Goal: Task Accomplishment & Management: Manage account settings

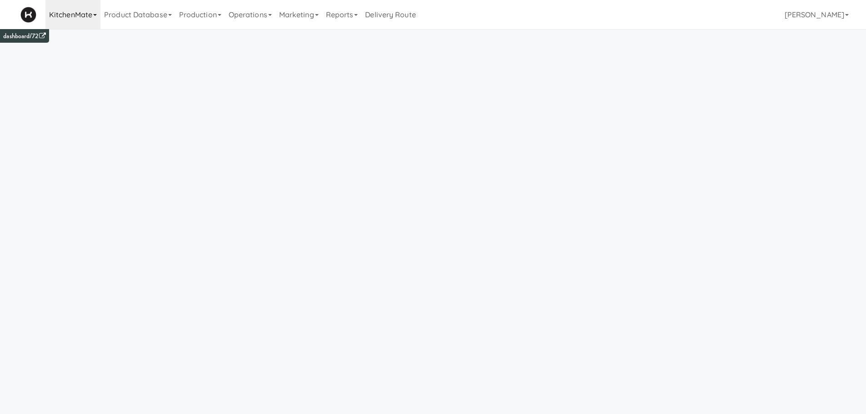
click at [73, 15] on link "KitchenMate" at bounding box center [72, 14] width 55 height 29
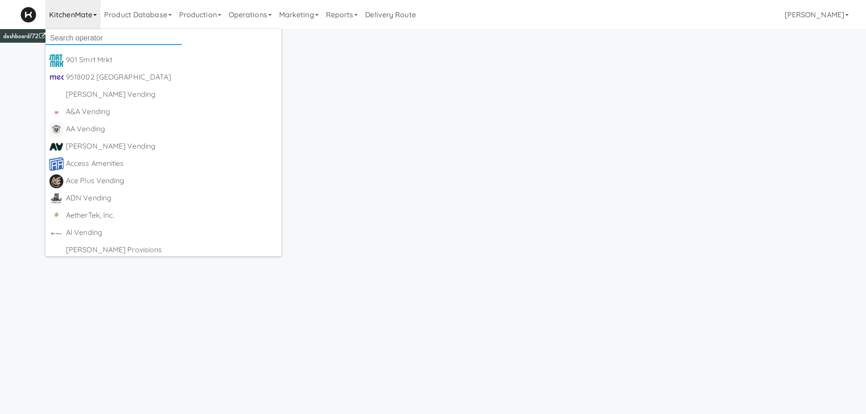
click at [76, 42] on input "text" at bounding box center [113, 38] width 136 height 14
type input "canteen"
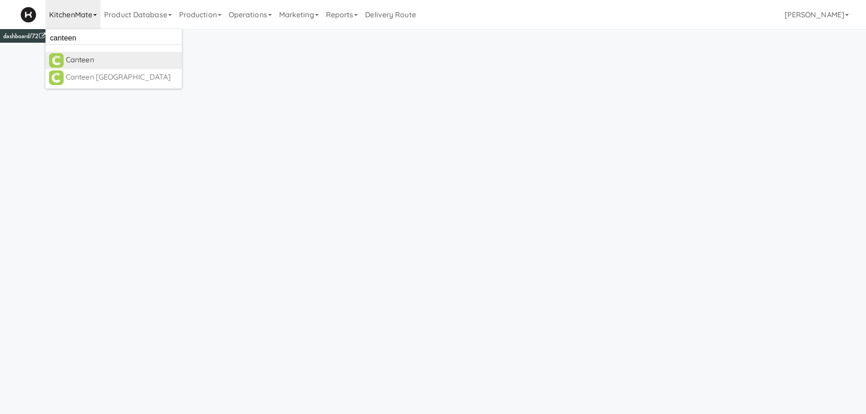
click at [82, 65] on div "Canteen" at bounding box center [122, 60] width 112 height 14
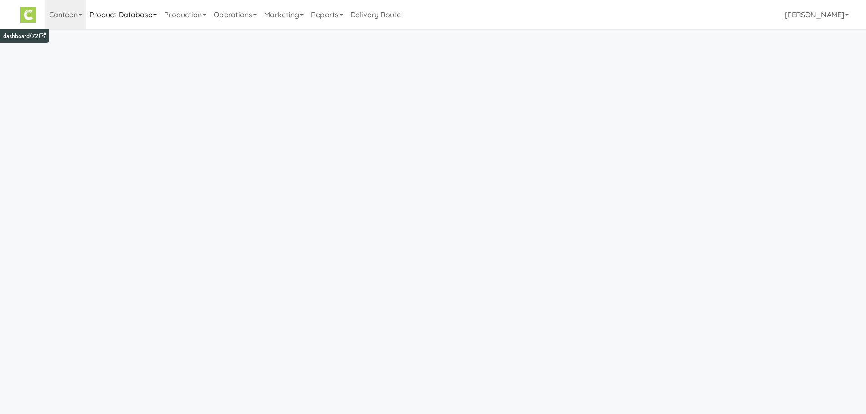
click at [120, 11] on link "Product Database" at bounding box center [123, 14] width 75 height 29
click at [193, 16] on link "Production" at bounding box center [185, 14] width 50 height 29
click at [188, 38] on link "Menus" at bounding box center [197, 39] width 74 height 16
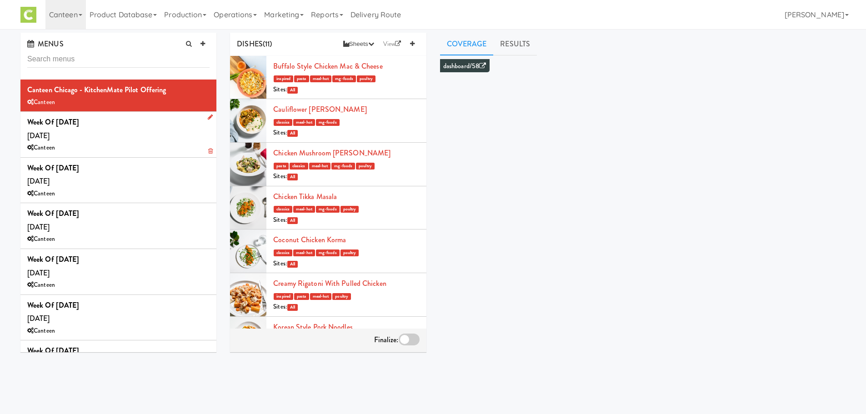
click at [130, 128] on div "Week of Aug, 18th, 2025 Wednesday, Aug 20 Canteen" at bounding box center [118, 134] width 182 height 38
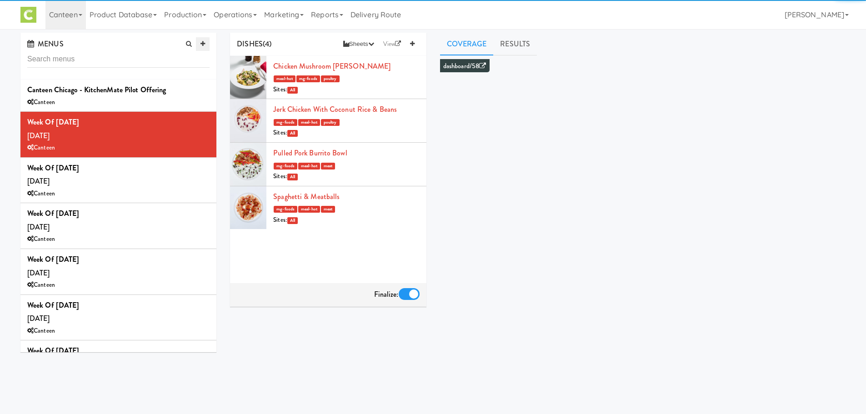
click at [200, 47] on link at bounding box center [203, 44] width 14 height 14
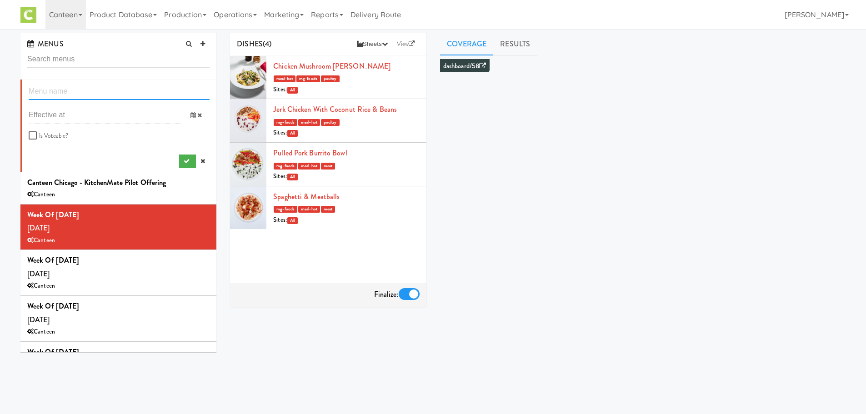
click at [72, 92] on input "text" at bounding box center [119, 91] width 181 height 17
click at [188, 110] on span at bounding box center [196, 115] width 26 height 17
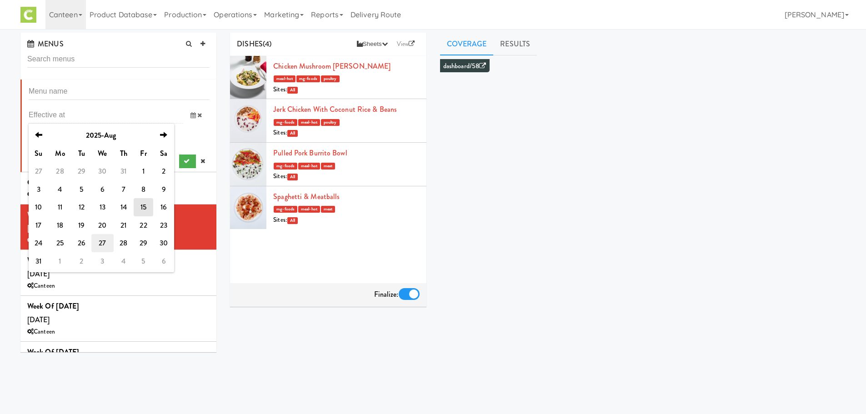
click at [101, 239] on td "27" at bounding box center [102, 243] width 22 height 18
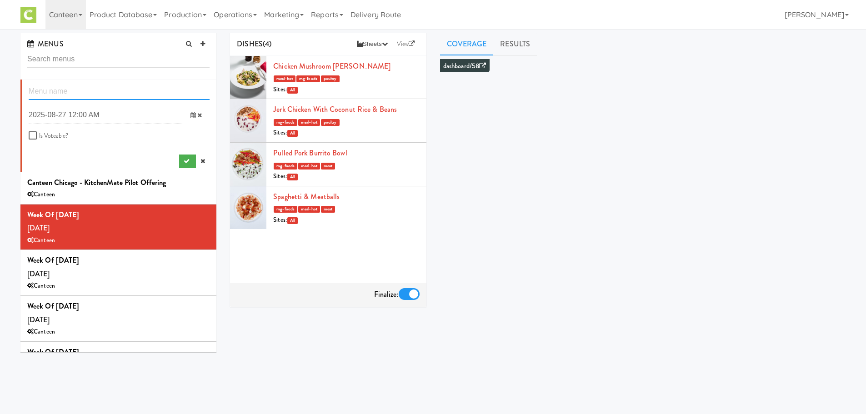
click at [118, 86] on input "text" at bounding box center [119, 91] width 181 height 17
click at [82, 90] on input "Eek of August 26th" at bounding box center [119, 91] width 181 height 17
click at [34, 90] on input "Eek of August 25th, 2025" at bounding box center [119, 91] width 181 height 17
type input "Week of August 25th, 2025"
click at [179, 164] on button "submit" at bounding box center [187, 161] width 17 height 14
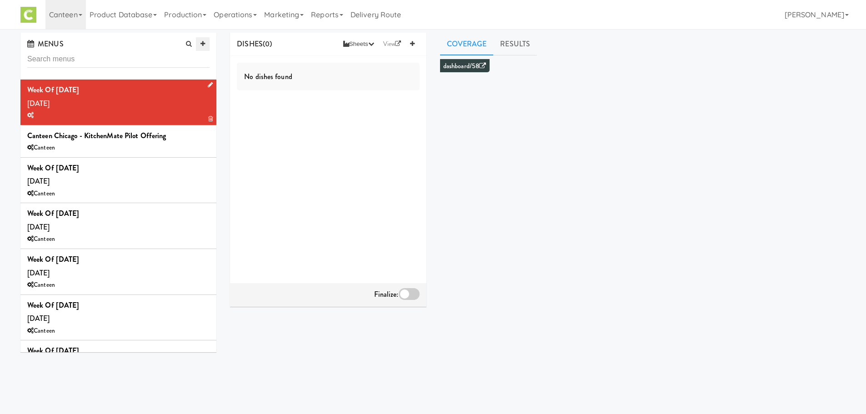
click at [201, 42] on icon at bounding box center [202, 44] width 5 height 6
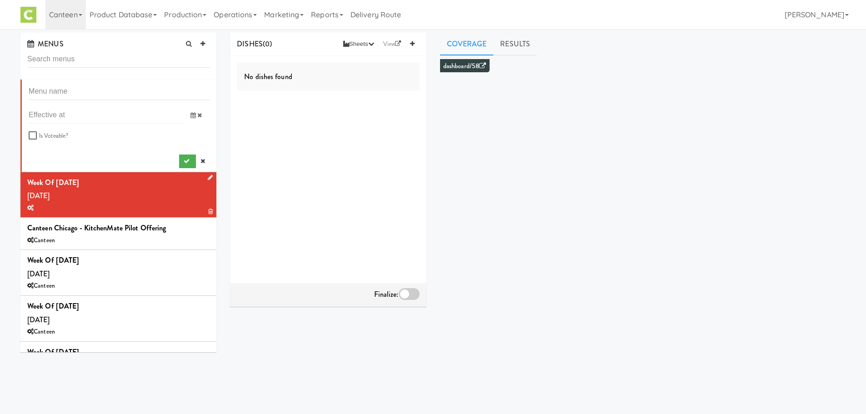
click at [190, 113] on icon at bounding box center [192, 115] width 5 height 6
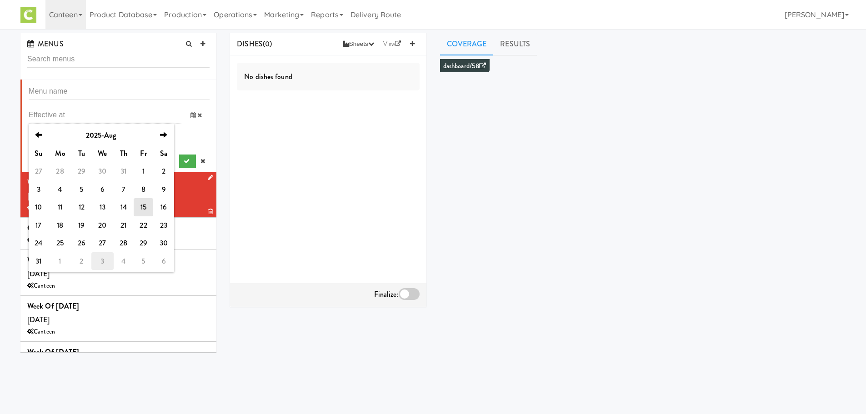
click at [105, 258] on td "3" at bounding box center [102, 261] width 22 height 18
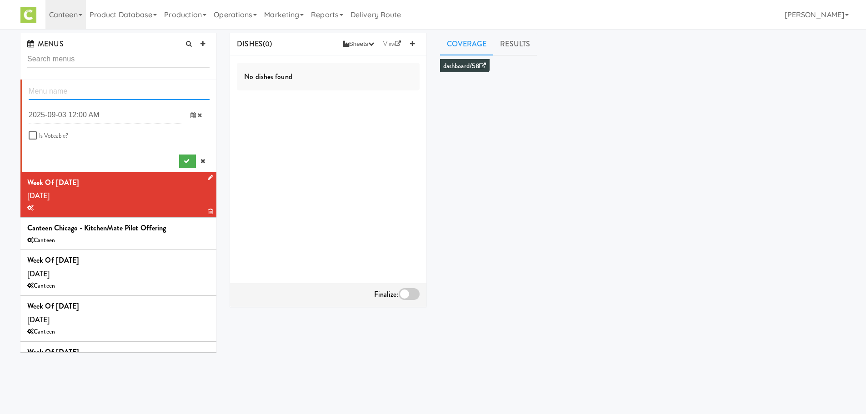
click at [101, 87] on input "text" at bounding box center [119, 91] width 181 height 17
type input "E"
type input "Week of Sept 1st, 2025"
click at [184, 162] on icon "submit" at bounding box center [187, 161] width 6 height 6
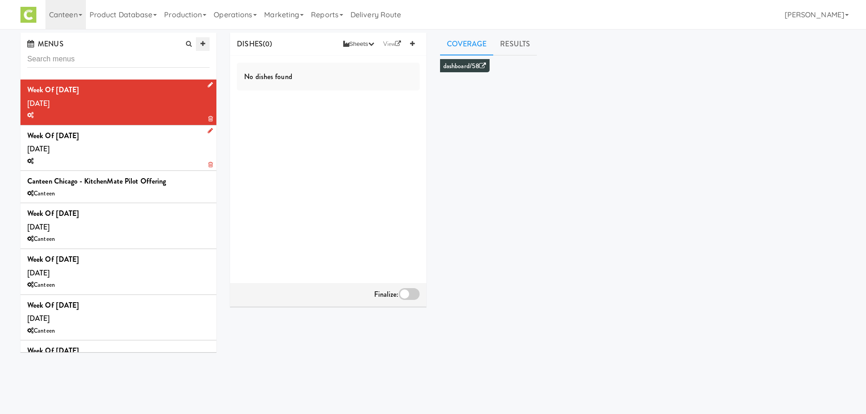
click at [204, 49] on link at bounding box center [203, 44] width 14 height 14
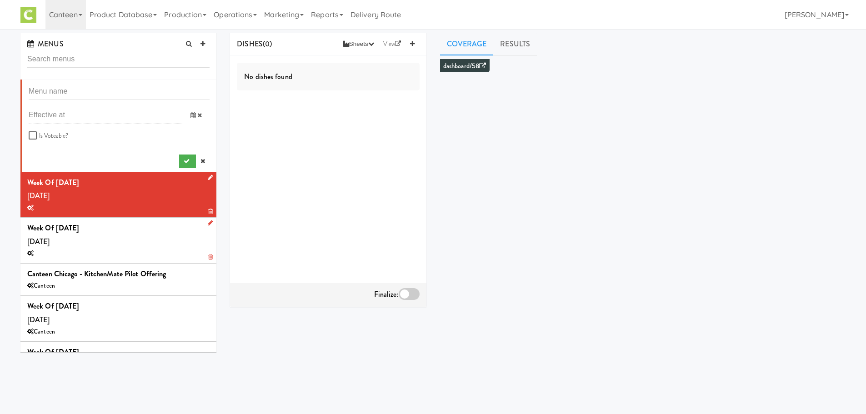
click at [89, 80] on li "previous 2025-Aug next Su Mo Tu We Th Fr Sa 27 28 29 30 31 1 2 3 4 5 6 7 8 9 10…" at bounding box center [118, 126] width 196 height 93
click at [190, 114] on icon at bounding box center [192, 115] width 5 height 6
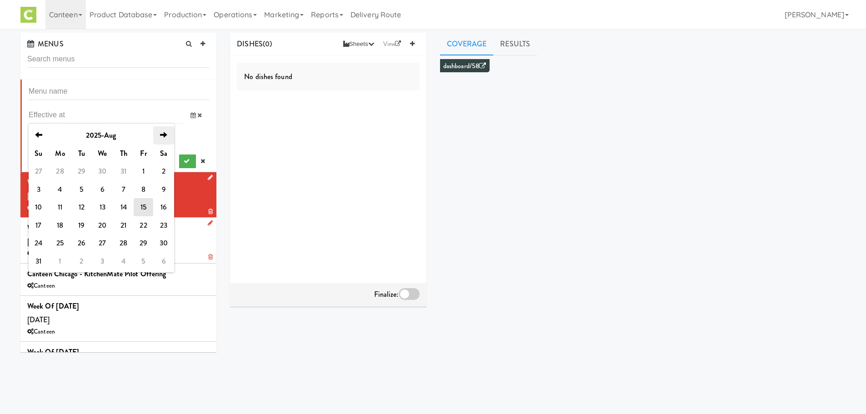
click at [169, 139] on th "next" at bounding box center [163, 135] width 21 height 18
click at [101, 189] on td "10" at bounding box center [103, 189] width 22 height 18
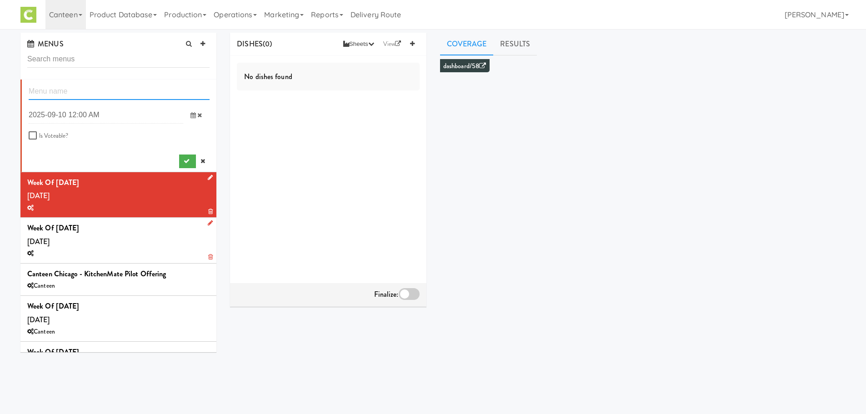
click at [107, 87] on input "text" at bounding box center [119, 91] width 181 height 17
type input "Week of Sept 8th, 2025"
click at [179, 161] on button "submit" at bounding box center [187, 161] width 17 height 14
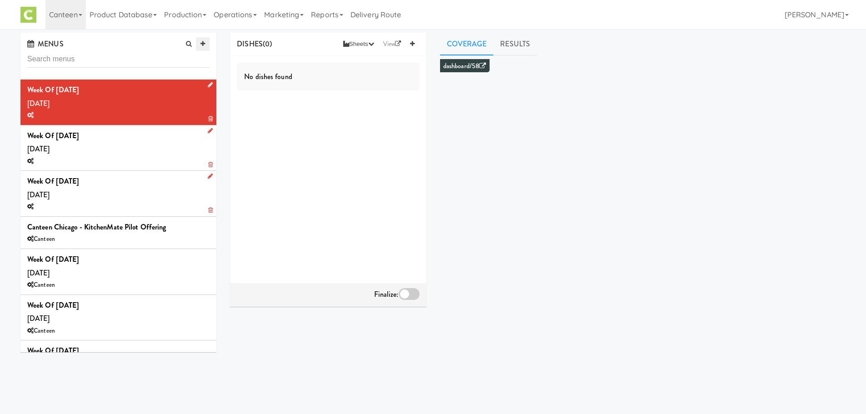
click at [199, 42] on link at bounding box center [203, 44] width 14 height 14
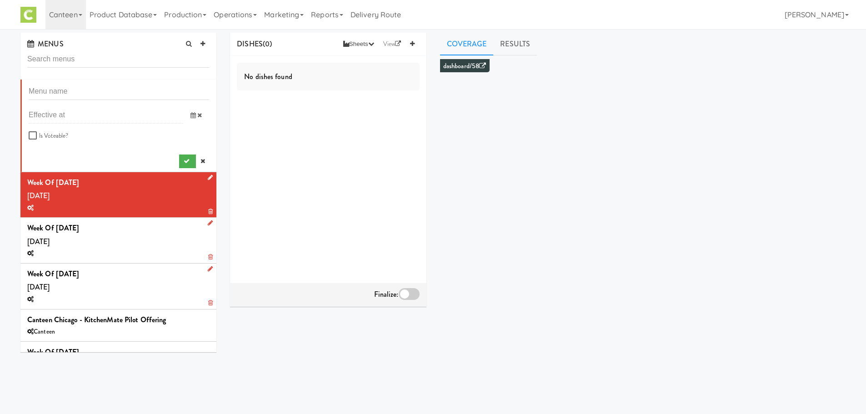
click at [190, 117] on icon at bounding box center [192, 115] width 5 height 6
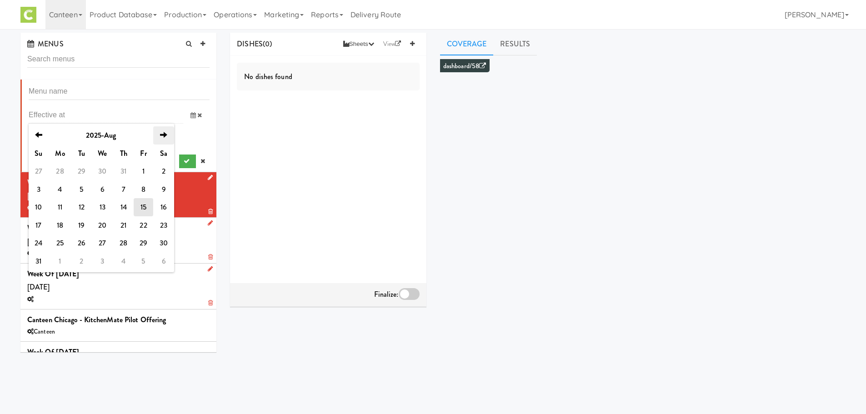
click at [160, 132] on icon "next" at bounding box center [163, 134] width 7 height 7
click at [104, 210] on td "17" at bounding box center [103, 207] width 22 height 18
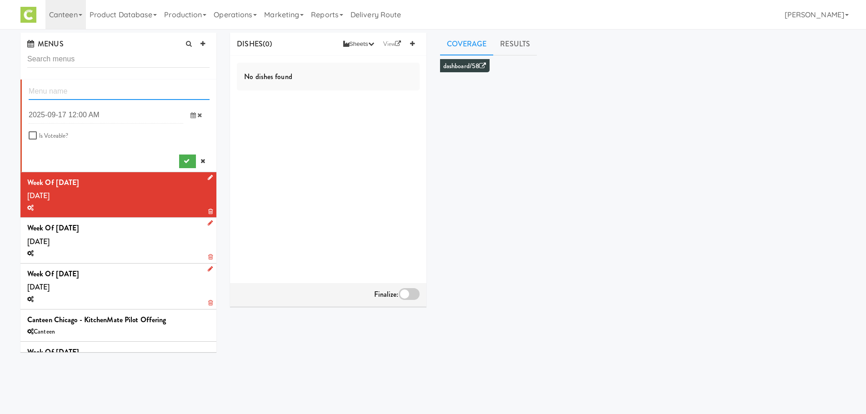
click at [75, 86] on input "text" at bounding box center [119, 91] width 181 height 17
click at [190, 116] on icon at bounding box center [192, 115] width 5 height 6
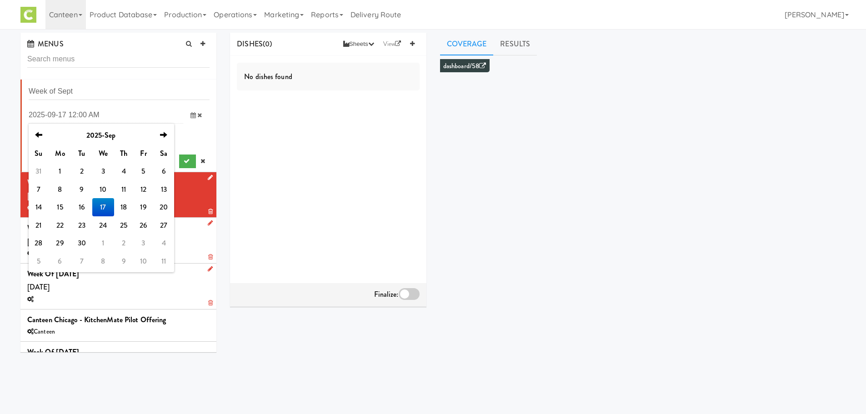
click at [190, 116] on icon at bounding box center [192, 115] width 5 height 6
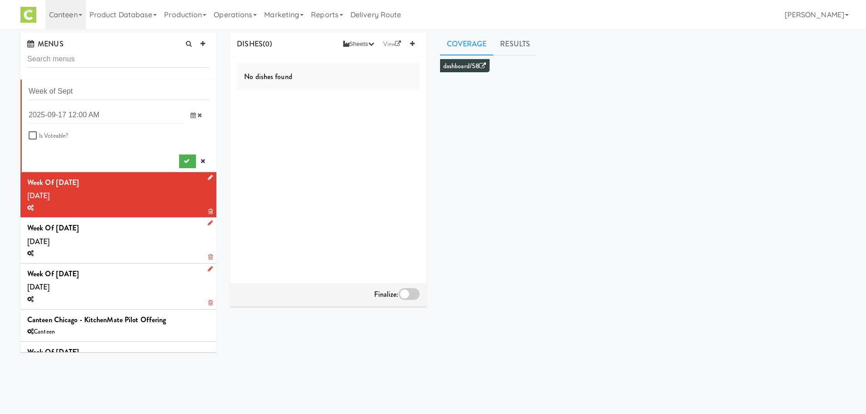
click at [93, 82] on li "Week of Sept previous 2025-Sep next Su Mo Tu We Th Fr Sa 31 1 2 3 4 5 6 7 8 9 1…" at bounding box center [118, 126] width 196 height 93
click at [94, 85] on input "Week of Sept" at bounding box center [119, 91] width 181 height 17
type input "Week of Sept 15th, 2025"
click at [184, 161] on icon "submit" at bounding box center [187, 161] width 6 height 6
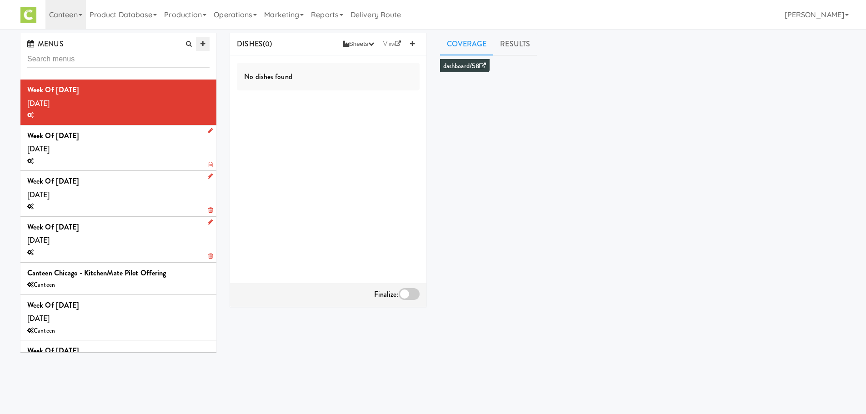
click at [201, 41] on icon at bounding box center [202, 44] width 5 height 6
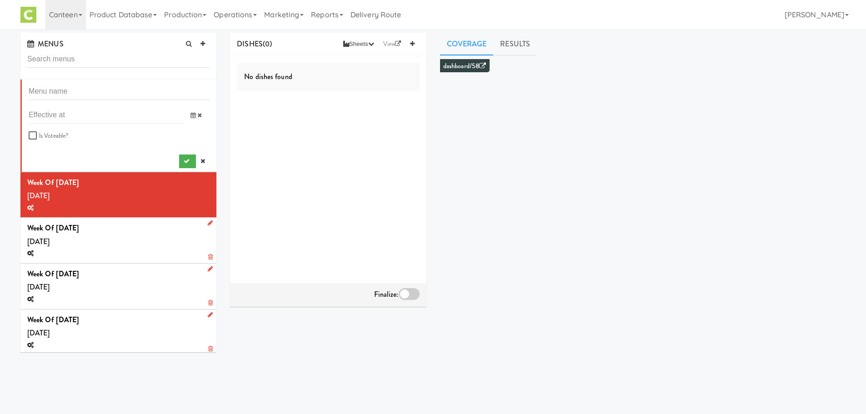
click at [186, 119] on span at bounding box center [196, 115] width 26 height 17
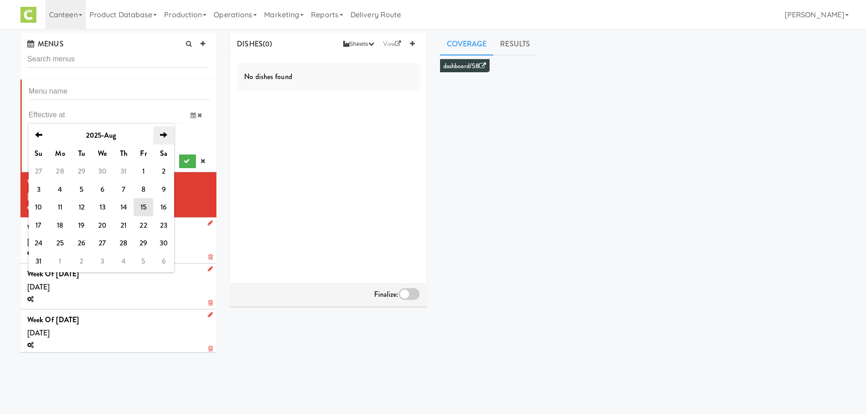
click at [165, 132] on icon "next" at bounding box center [163, 134] width 7 height 7
click at [100, 229] on td "24" at bounding box center [103, 225] width 22 height 18
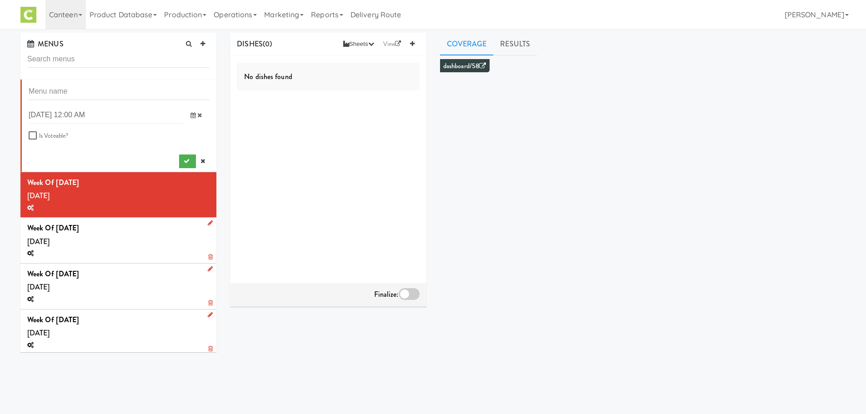
click at [70, 85] on li "previous 2025-Sep next Su Mo Tu We Th Fr Sa 31 1 2 3 4 5 6 7 8 9 10 11 12 13 14…" at bounding box center [118, 126] width 196 height 93
click at [76, 89] on input "text" at bounding box center [119, 91] width 181 height 17
type input "Week of Spet 22, 2025"
click at [179, 159] on button "submit" at bounding box center [187, 161] width 17 height 14
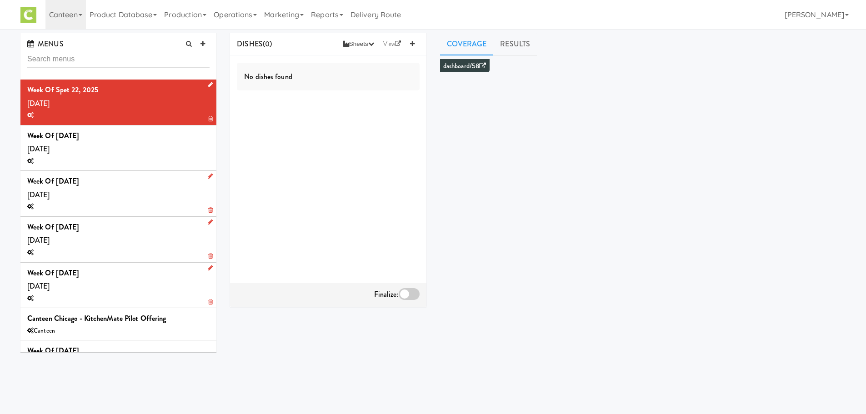
click at [208, 84] on icon at bounding box center [210, 85] width 5 height 6
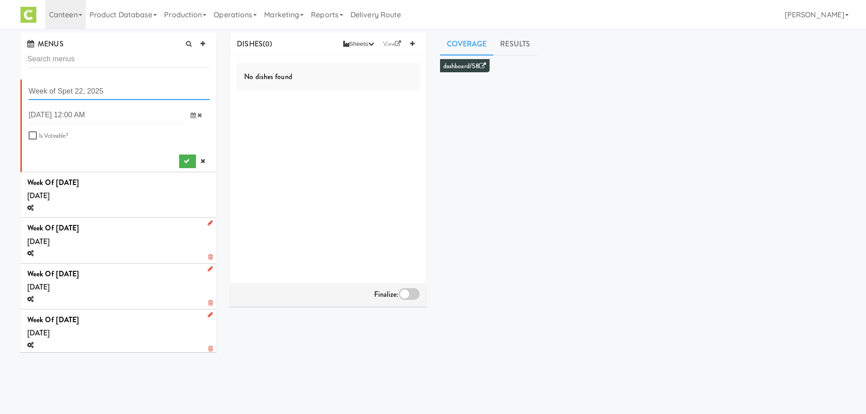
click at [63, 87] on input "Week of Spet 22, 2025" at bounding box center [119, 91] width 181 height 17
type input "Week of Sept 22, 2025"
click at [188, 154] on button "submit" at bounding box center [187, 161] width 17 height 14
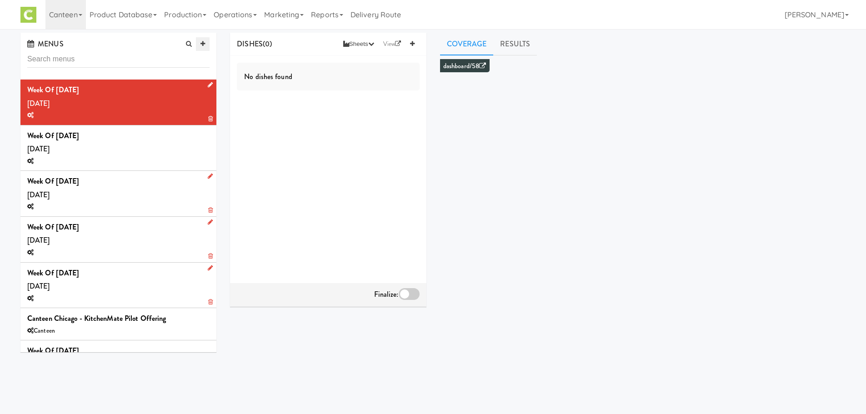
click at [203, 44] on icon at bounding box center [202, 44] width 5 height 6
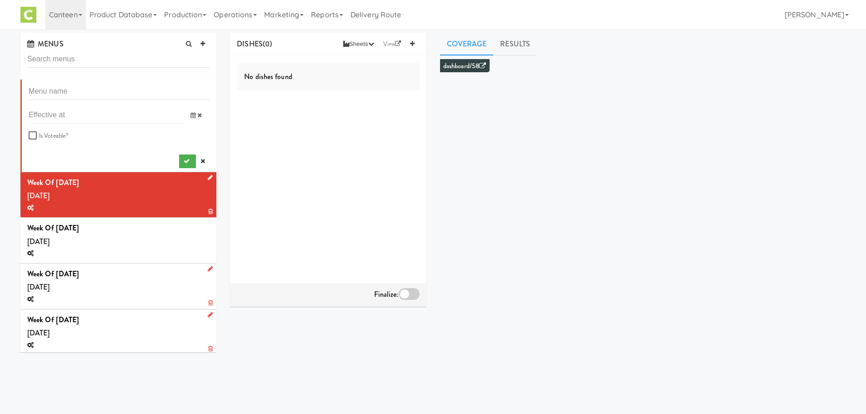
click at [190, 116] on icon at bounding box center [192, 115] width 5 height 6
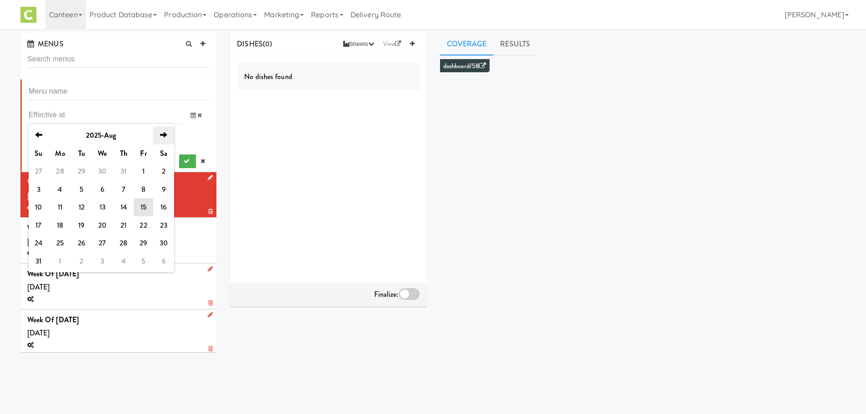
click at [168, 129] on th "next" at bounding box center [163, 135] width 21 height 18
click at [100, 240] on td "1" at bounding box center [103, 243] width 22 height 18
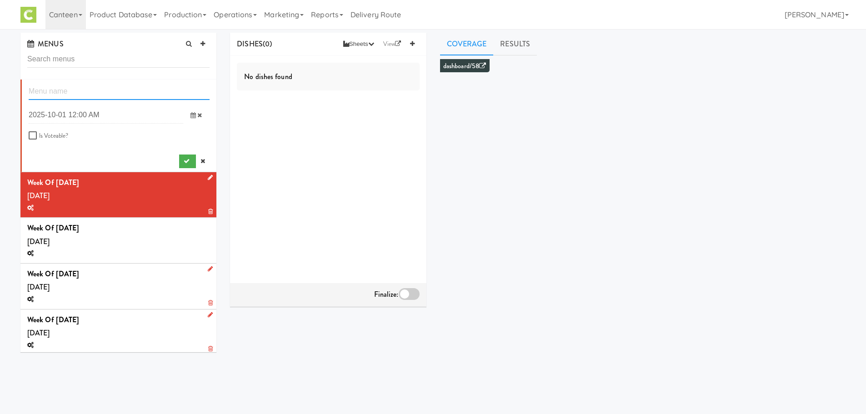
click at [58, 94] on input "text" at bounding box center [119, 91] width 181 height 17
type input "Week of Sept 29th, 2025"
click at [170, 163] on div "Week of Sept 29th, 2025 previous 2025-Oct next Su Mo Tu We Th Fr Sa 28 29 30 1 …" at bounding box center [119, 125] width 181 height 85
click at [179, 163] on button "submit" at bounding box center [187, 161] width 17 height 14
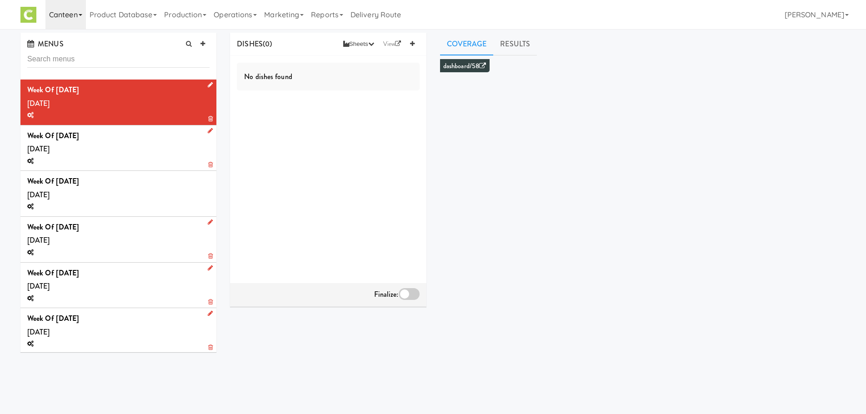
click at [76, 19] on link "Canteen" at bounding box center [65, 14] width 40 height 29
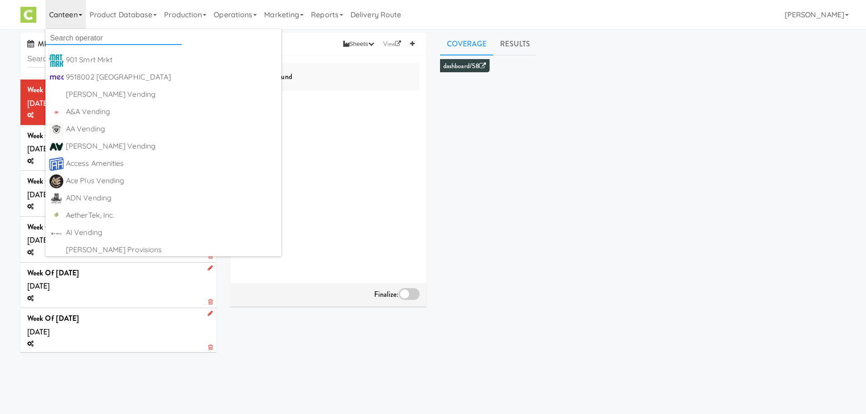
click at [84, 36] on input "text" at bounding box center [113, 38] width 136 height 14
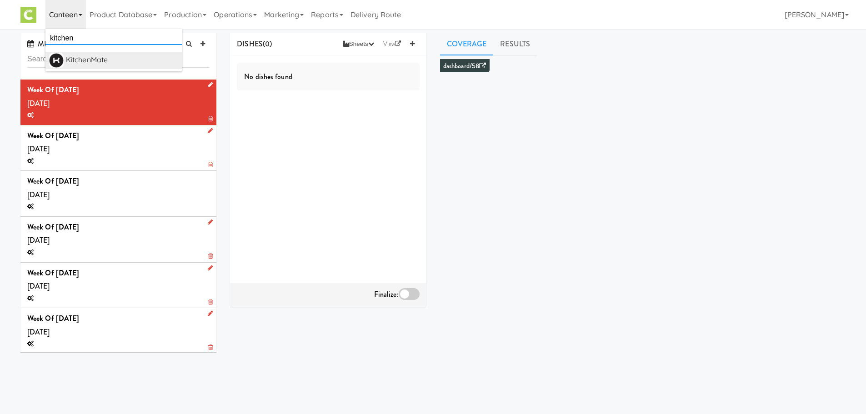
type input "kitchen"
click at [82, 63] on div "KitchenMate" at bounding box center [122, 60] width 112 height 14
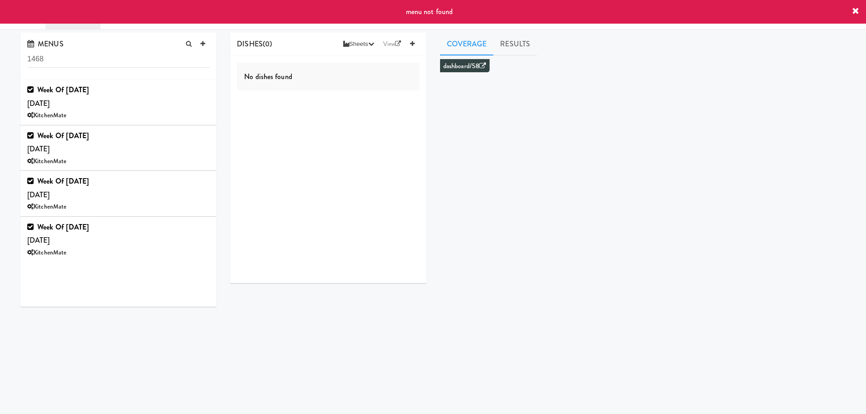
click at [856, 14] on icon at bounding box center [855, 11] width 7 height 7
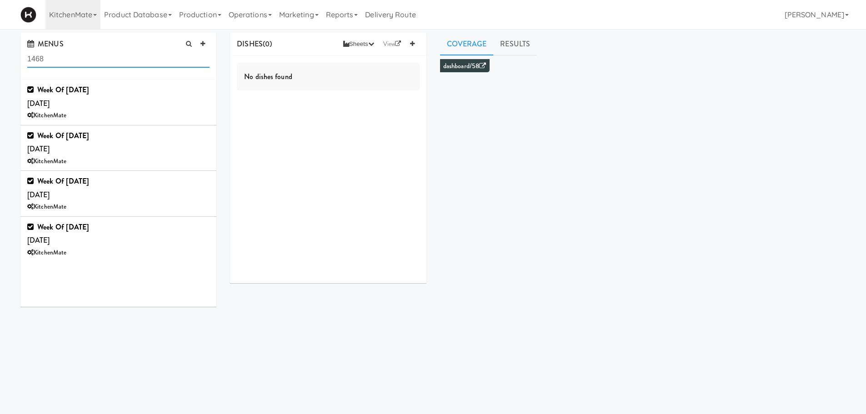
drag, startPoint x: 91, startPoint y: 61, endPoint x: 0, endPoint y: 80, distance: 93.2
click at [0, 80] on div "MENUS 1468 Week of Sept 14th, 2025 Saturday, Sep 13 KitchenMate Week of Sept 7t…" at bounding box center [433, 216] width 866 height 367
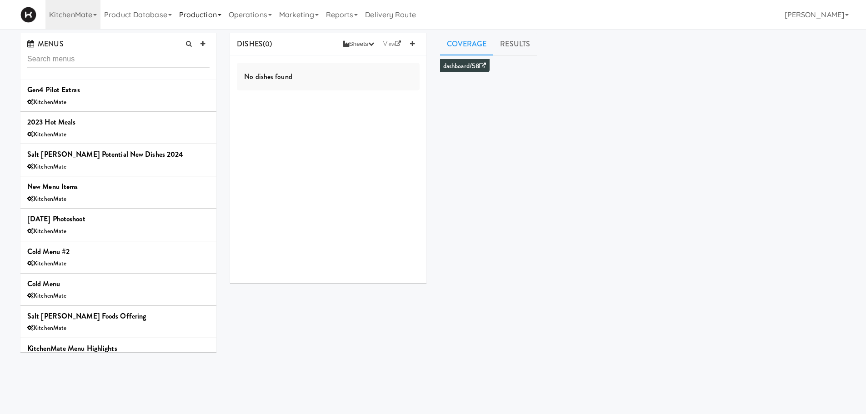
click at [181, 13] on link "Production" at bounding box center [200, 14] width 50 height 29
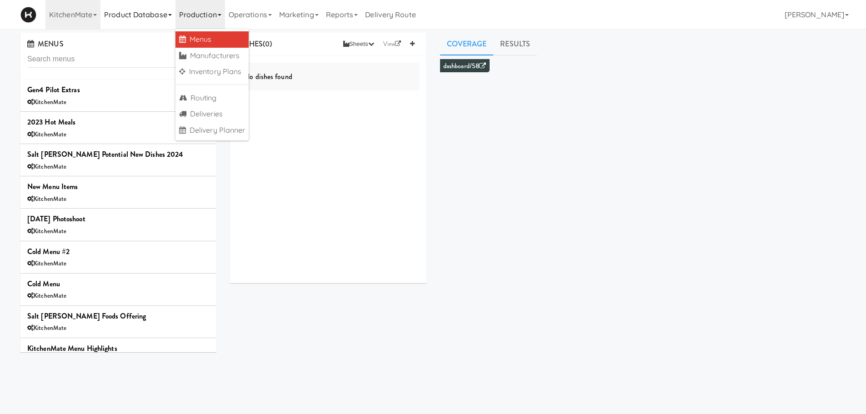
click at [151, 12] on link "Product Database" at bounding box center [137, 14] width 75 height 29
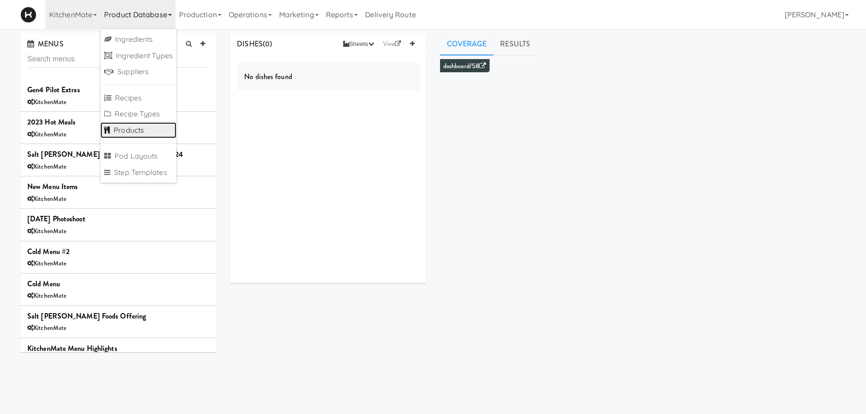
click at [128, 134] on link "Products" at bounding box center [138, 130] width 76 height 16
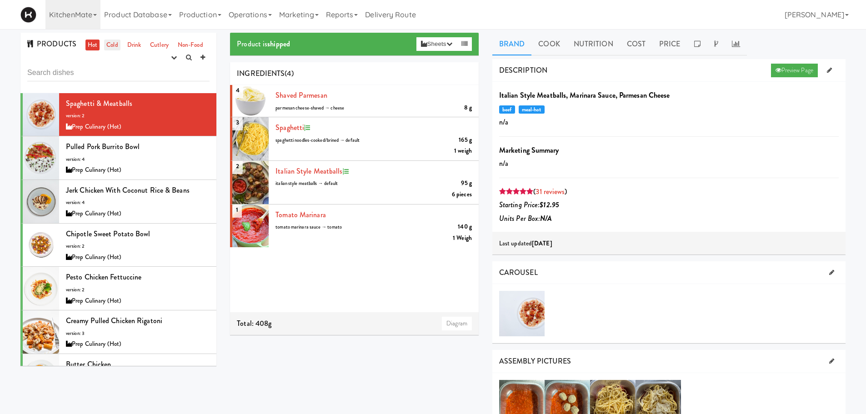
click at [105, 48] on link "Cold" at bounding box center [112, 45] width 16 height 11
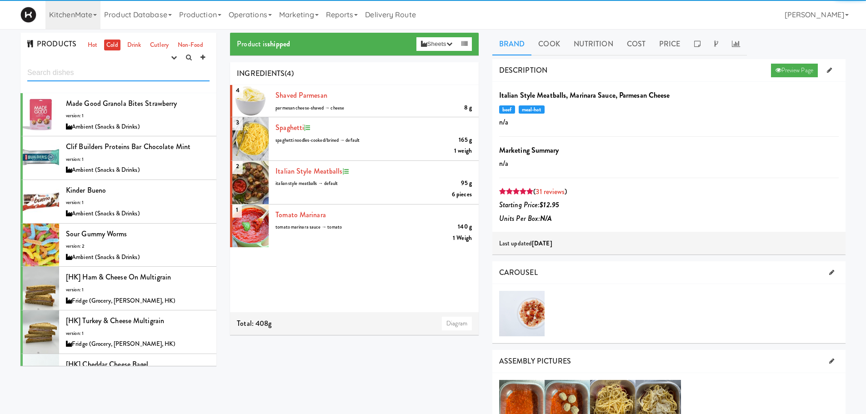
click at [94, 70] on input "text" at bounding box center [118, 73] width 182 height 17
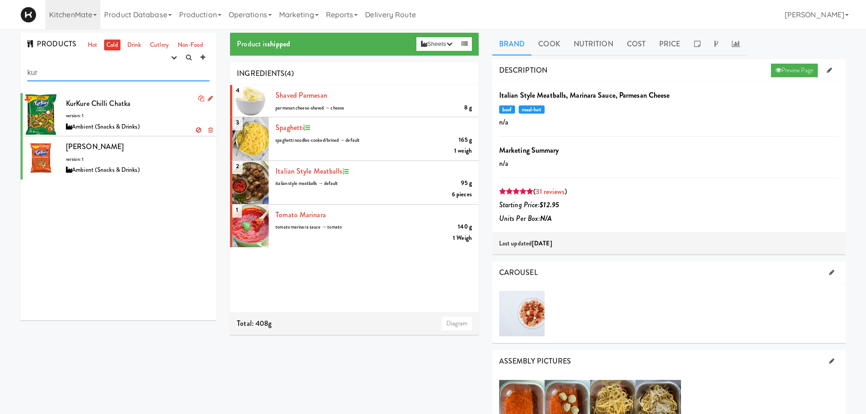
type input "kur"
click at [109, 119] on div "KurKure Chilli Chatka version: 1 Ambient (Snacks & Drinks)" at bounding box center [138, 115] width 144 height 36
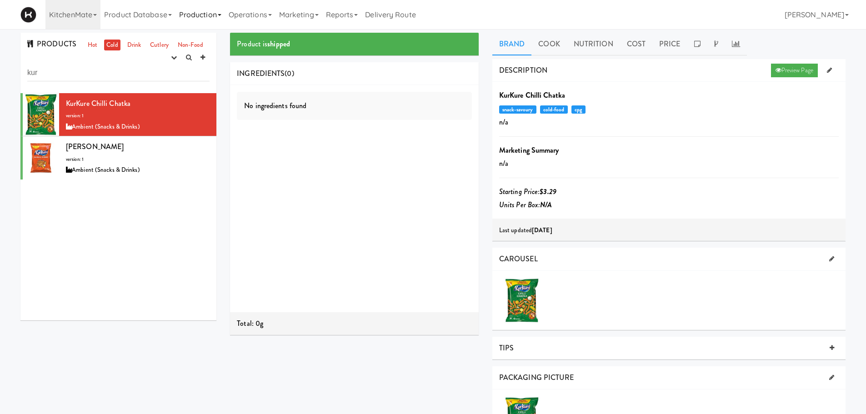
click at [194, 10] on link "Production" at bounding box center [200, 14] width 50 height 29
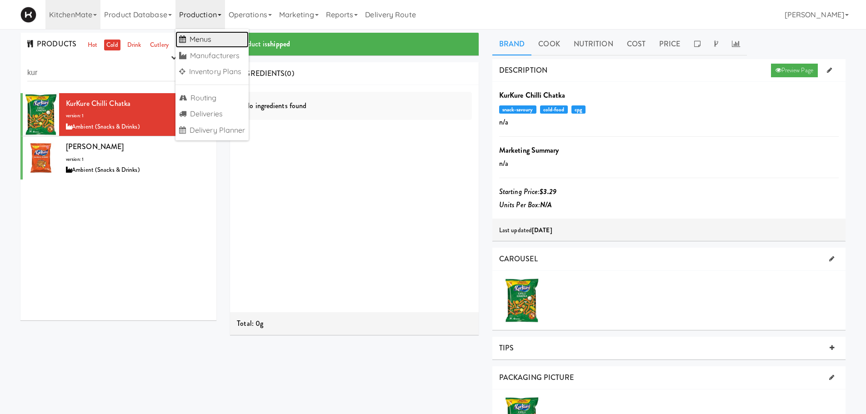
click at [196, 36] on link "Menus" at bounding box center [212, 39] width 74 height 16
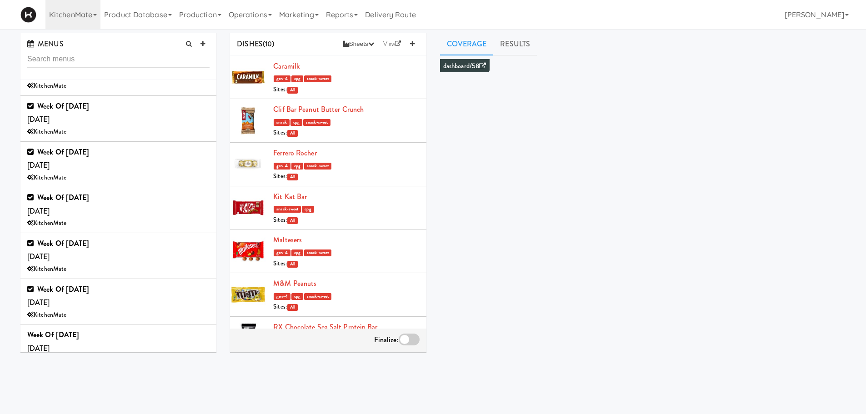
scroll to position [632, 0]
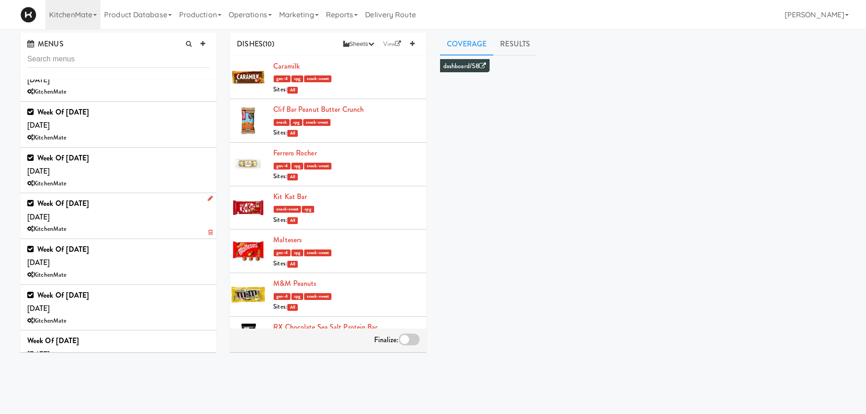
click at [132, 207] on div "Week of August 17th, 2025 Saturday, Aug 16 KitchenMate" at bounding box center [118, 216] width 182 height 38
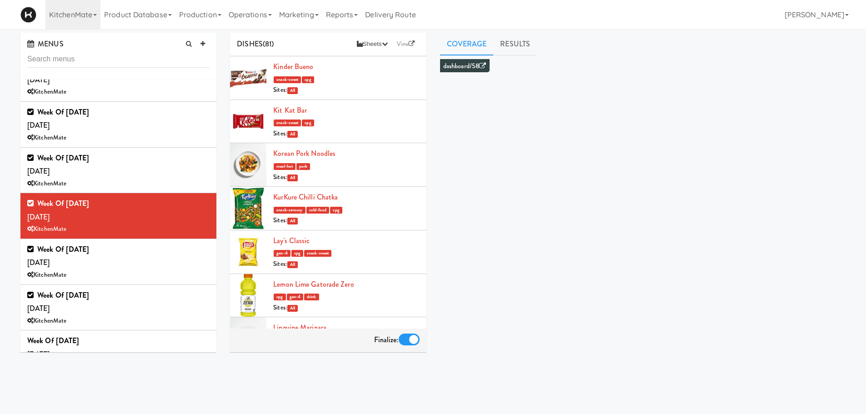
scroll to position [1770, 0]
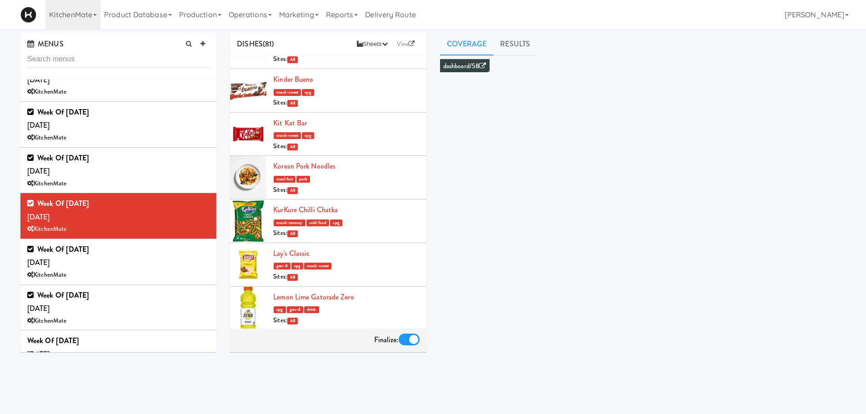
click at [354, 225] on div "snack-savoury cold-food cpg" at bounding box center [346, 222] width 146 height 11
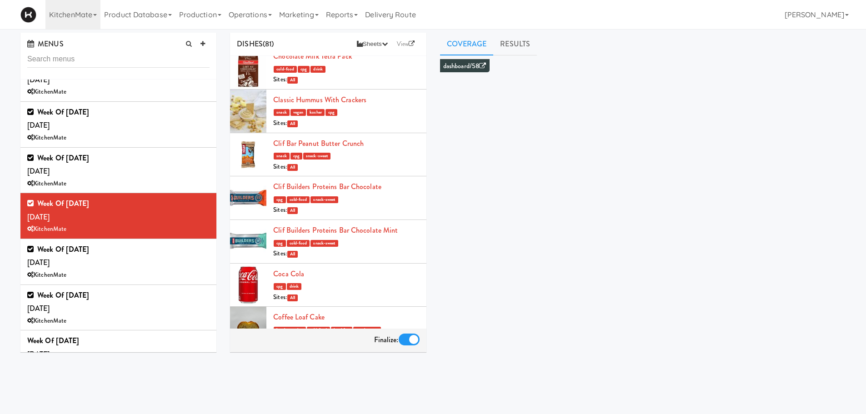
scroll to position [0, 0]
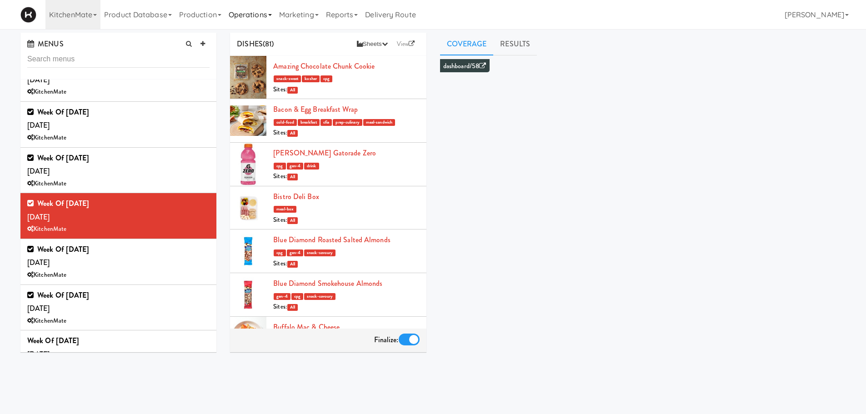
click at [252, 22] on link "Operations" at bounding box center [250, 14] width 50 height 29
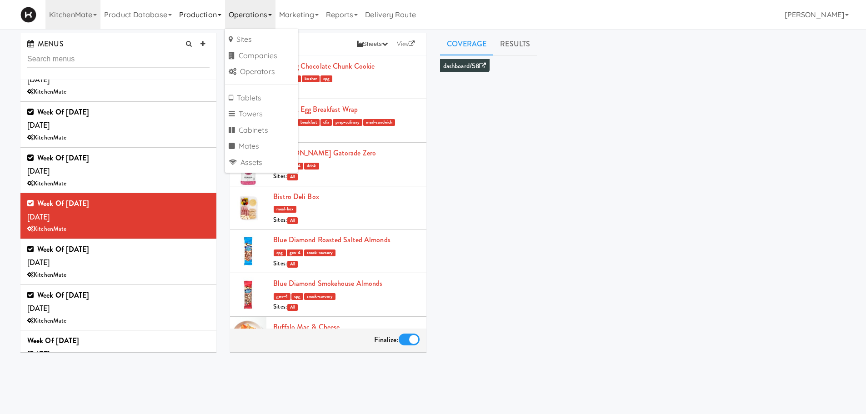
click at [203, 17] on link "Production" at bounding box center [200, 14] width 50 height 29
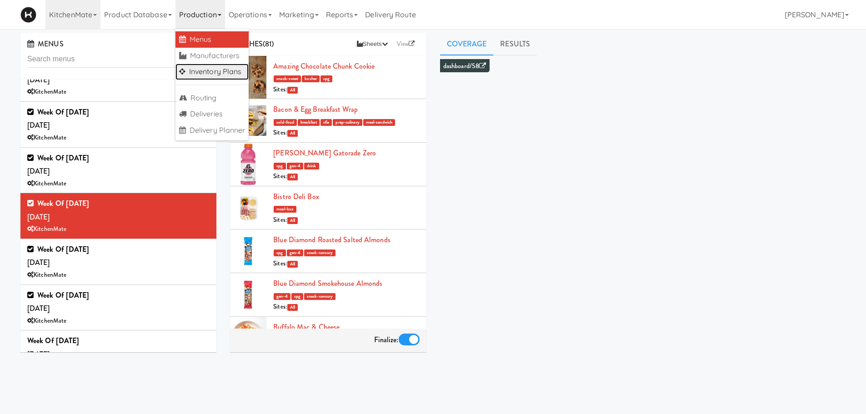
click at [196, 71] on link "Inventory Plans" at bounding box center [212, 72] width 74 height 16
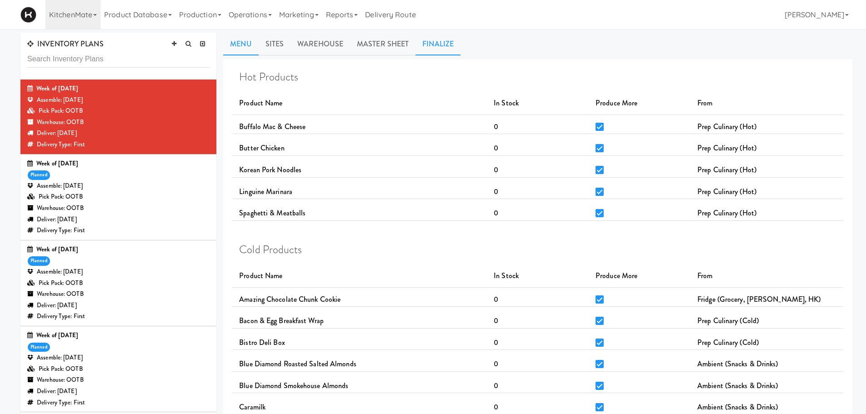
click at [444, 41] on link "Finalize" at bounding box center [437, 44] width 45 height 23
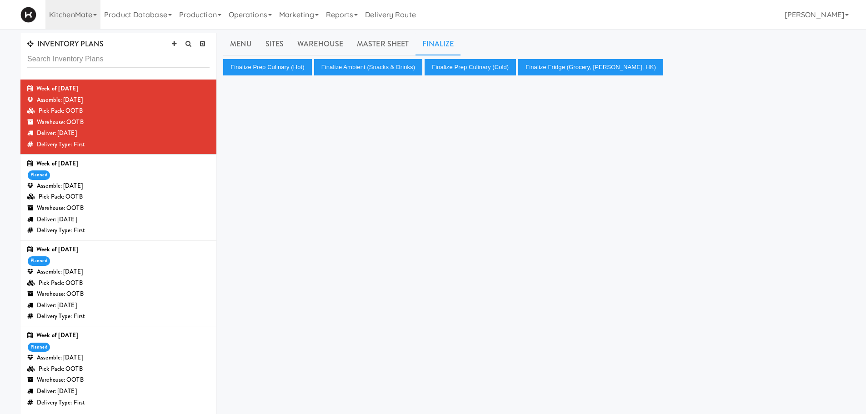
click at [163, 269] on div "Assemble: [DATE]" at bounding box center [118, 271] width 182 height 11
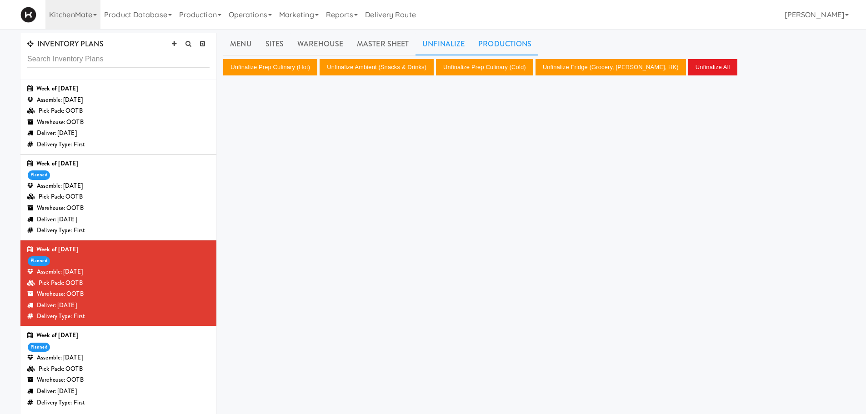
click at [476, 47] on link "Productions" at bounding box center [504, 44] width 67 height 23
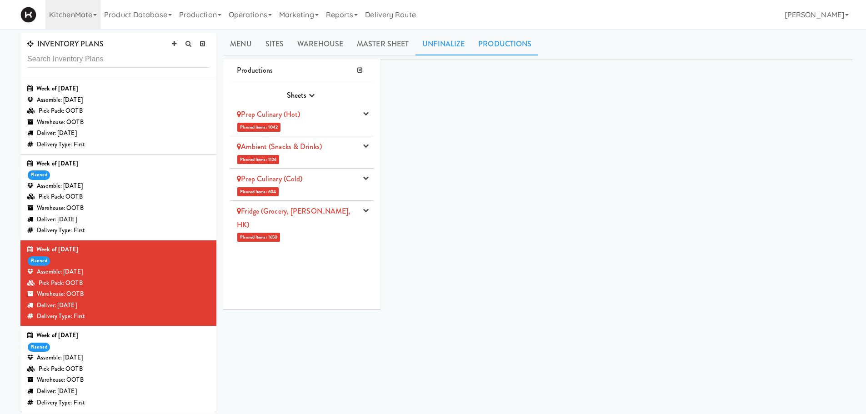
click at [440, 37] on link "Unfinalize" at bounding box center [443, 44] width 56 height 23
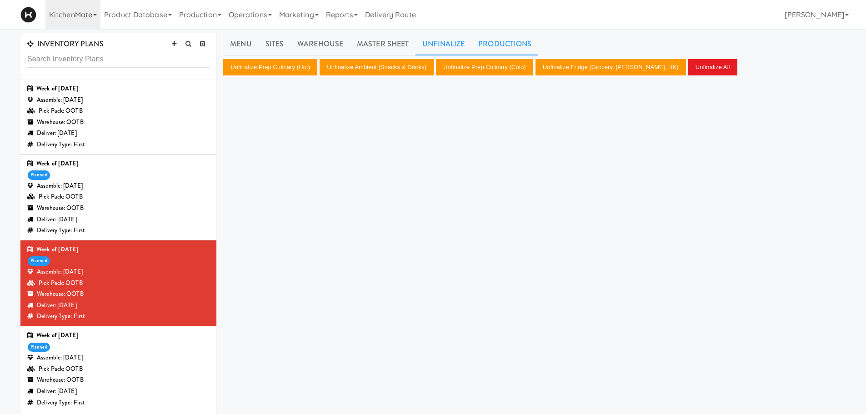
click at [513, 41] on link "Productions" at bounding box center [504, 44] width 67 height 23
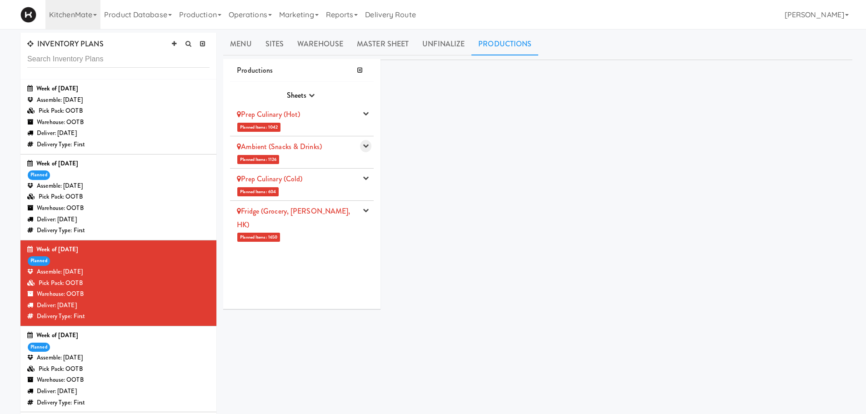
click at [360, 147] on button "button" at bounding box center [365, 146] width 11 height 12
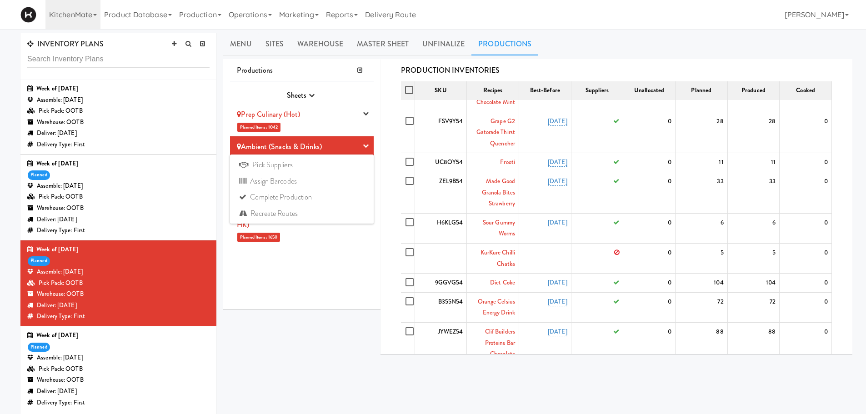
scroll to position [141, 0]
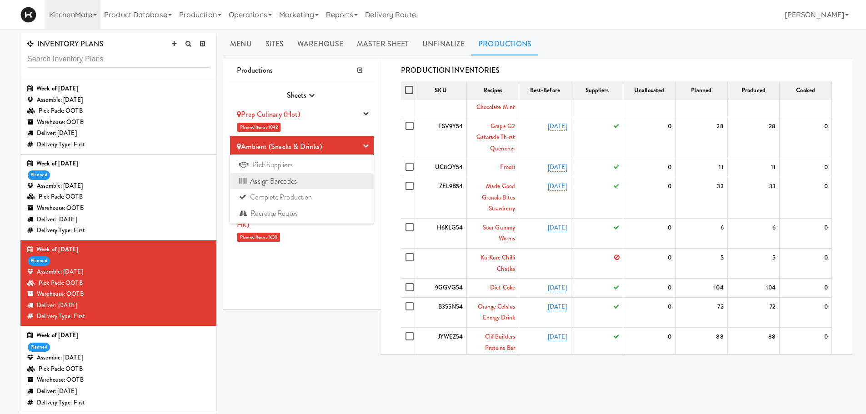
click at [342, 182] on link "Assign Barcodes" at bounding box center [302, 181] width 144 height 16
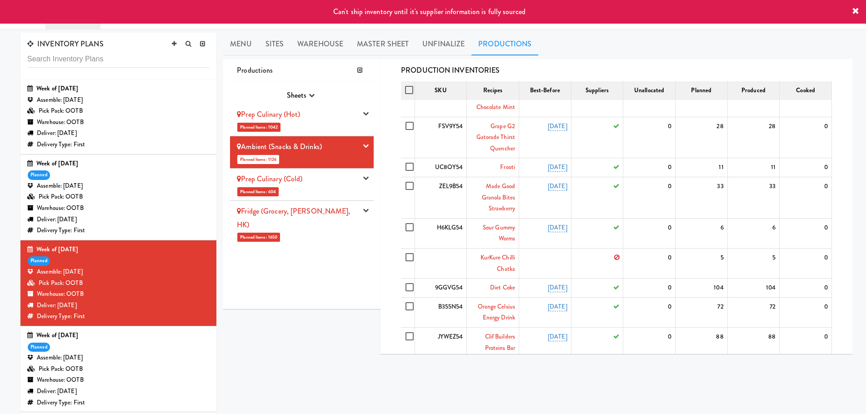
click at [859, 15] on div "Can't ship inventory until it's supplier information is fully sourced" at bounding box center [433, 12] width 866 height 24
click at [854, 11] on icon at bounding box center [855, 11] width 7 height 7
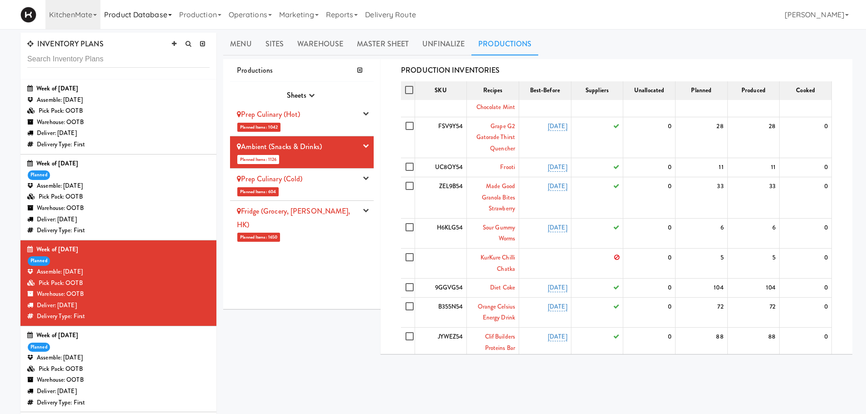
click at [144, 14] on link "Product Database" at bounding box center [137, 14] width 75 height 29
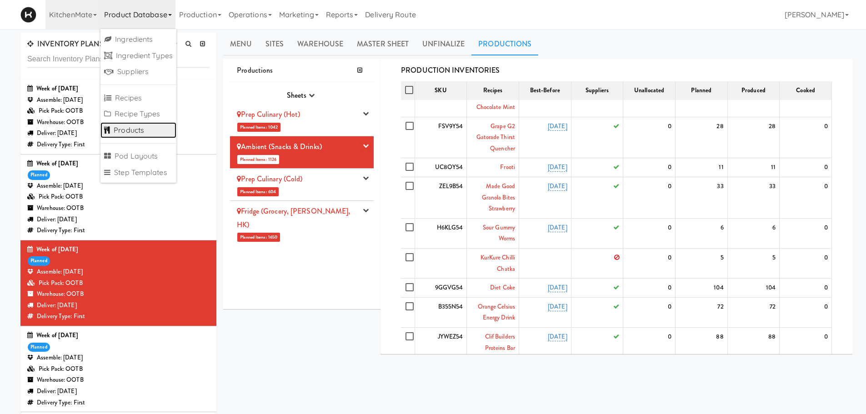
click at [111, 135] on link "Products" at bounding box center [138, 130] width 76 height 16
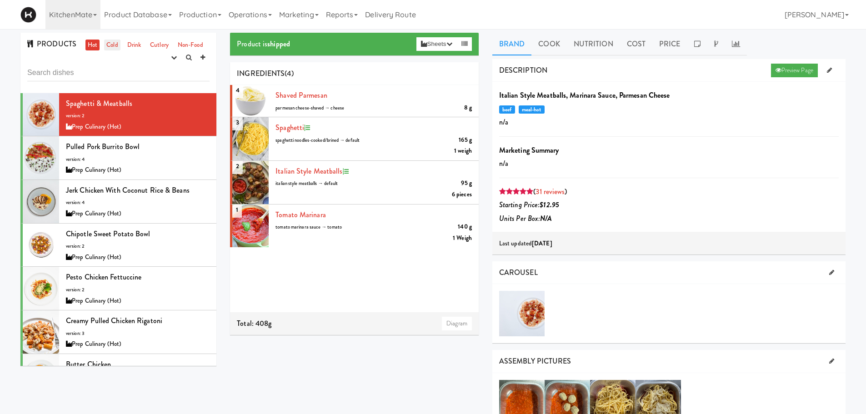
click at [113, 43] on link "Cold" at bounding box center [112, 45] width 16 height 11
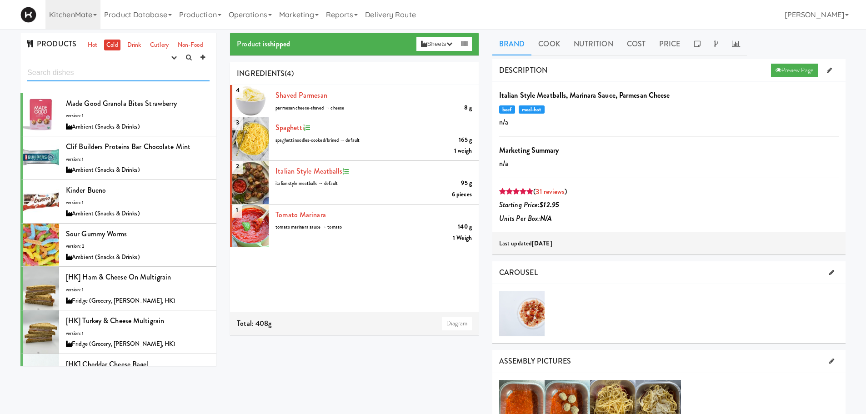
click at [167, 76] on input "text" at bounding box center [118, 73] width 182 height 17
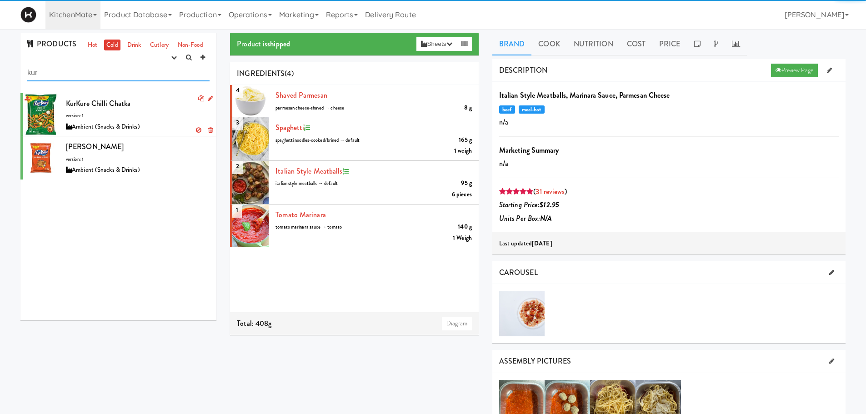
type input "kur"
click at [130, 122] on div "Ambient (Snacks & Drinks)" at bounding box center [138, 126] width 144 height 11
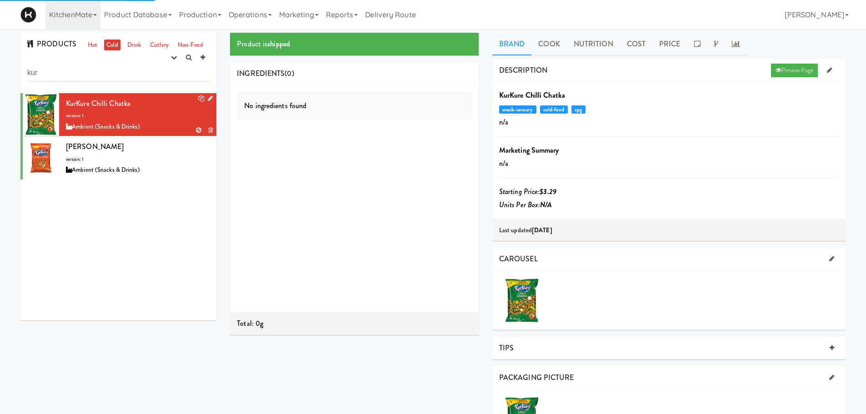
click at [198, 95] on div at bounding box center [203, 98] width 18 height 11
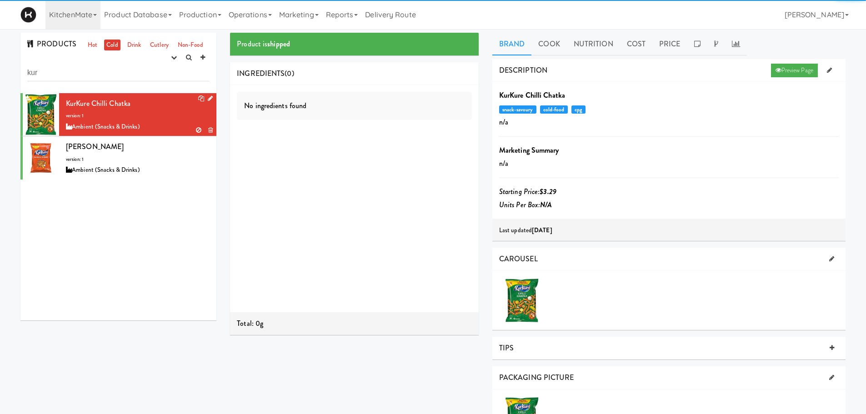
click at [198, 98] on icon at bounding box center [201, 98] width 6 height 6
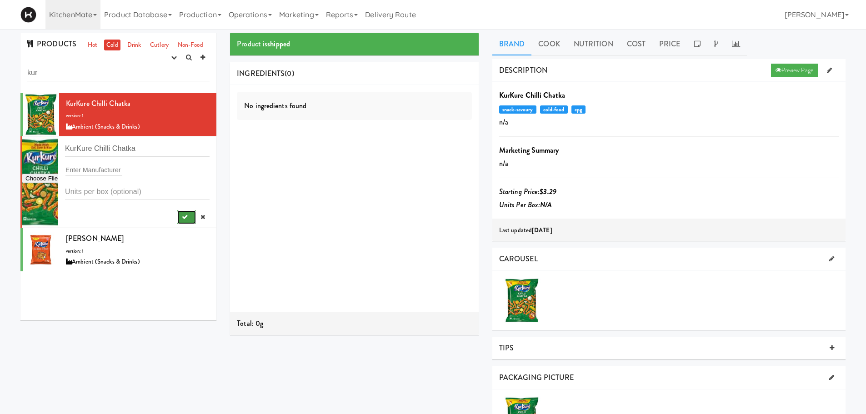
click at [182, 216] on icon "submit" at bounding box center [185, 217] width 6 height 6
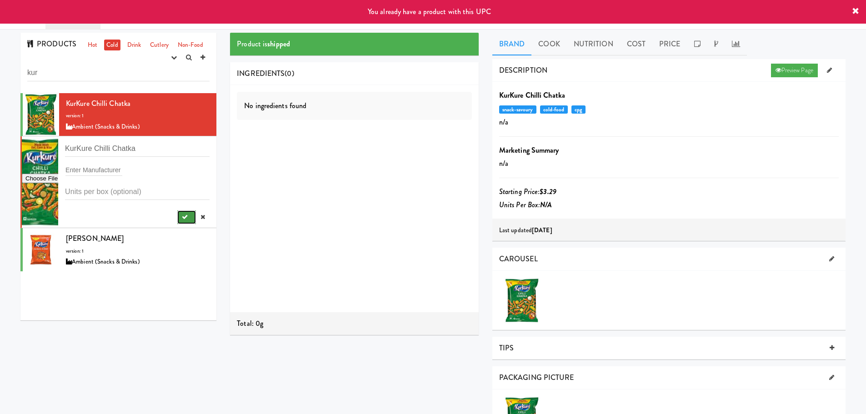
click at [182, 216] on icon "submit" at bounding box center [185, 217] width 6 height 6
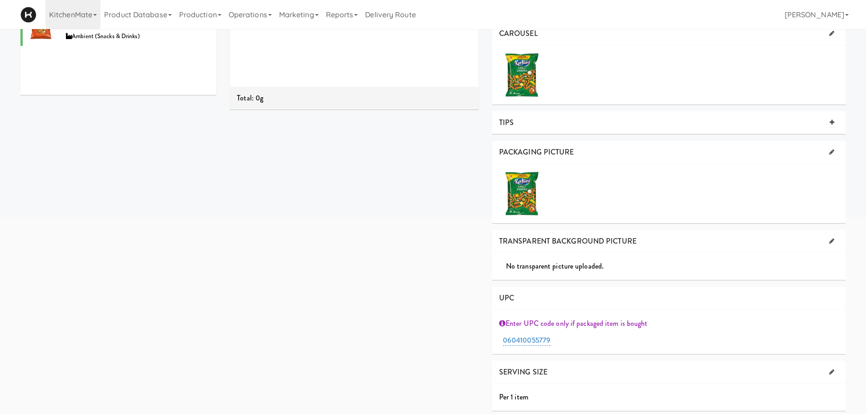
scroll to position [229, 0]
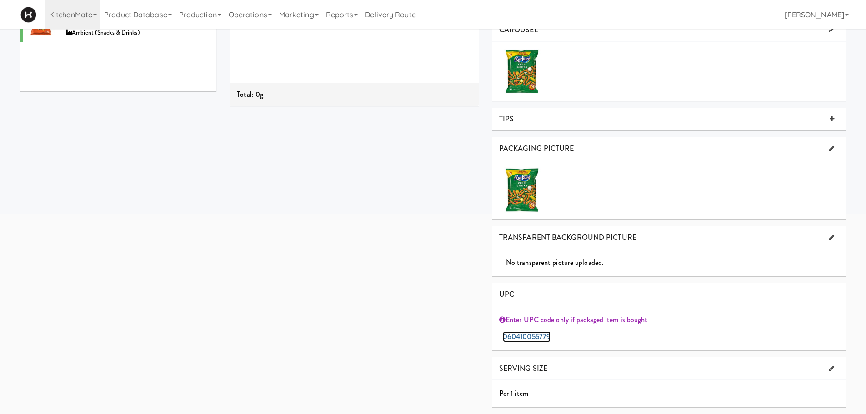
click at [544, 335] on link "060410055779" at bounding box center [527, 336] width 48 height 11
drag, startPoint x: 559, startPoint y: 336, endPoint x: 430, endPoint y: 338, distance: 129.1
click at [430, 338] on div "Product is shipped INGREDIENTS (0) No ingredients found Total: 0g Brand Cook Nu…" at bounding box center [537, 110] width 629 height 613
click at [438, 315] on div "Product is shipped INGREDIENTS (0) No ingredients found Total: 0g Brand Cook Nu…" at bounding box center [537, 109] width 629 height 610
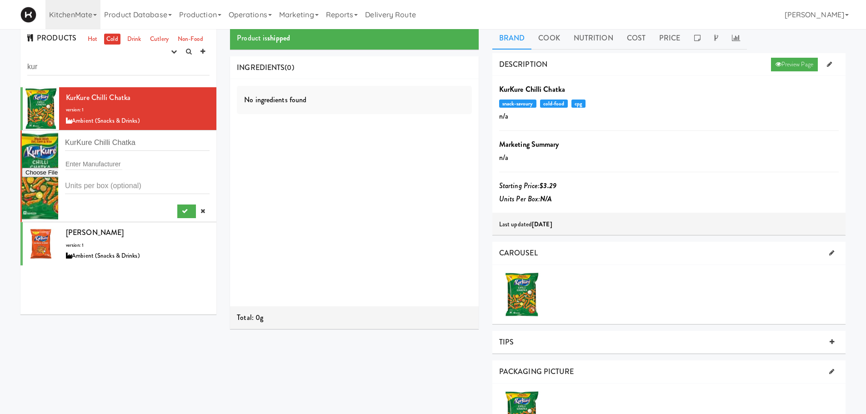
scroll to position [0, 0]
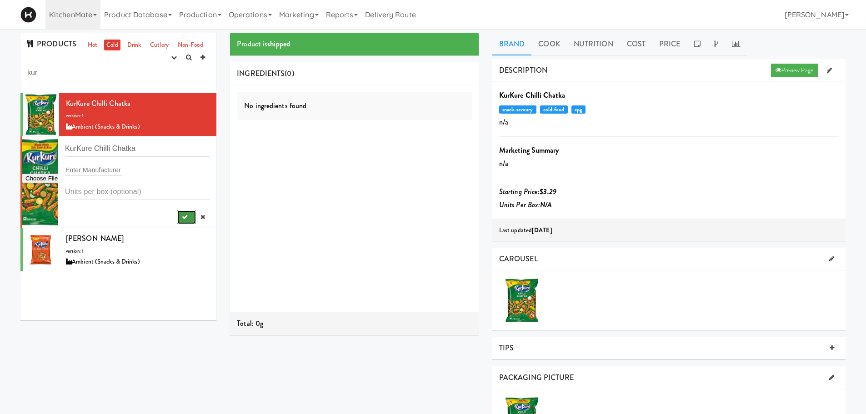
click at [189, 217] on button "submit" at bounding box center [186, 217] width 19 height 14
click at [124, 235] on span "Kurkure Masala Crunch" at bounding box center [95, 238] width 58 height 10
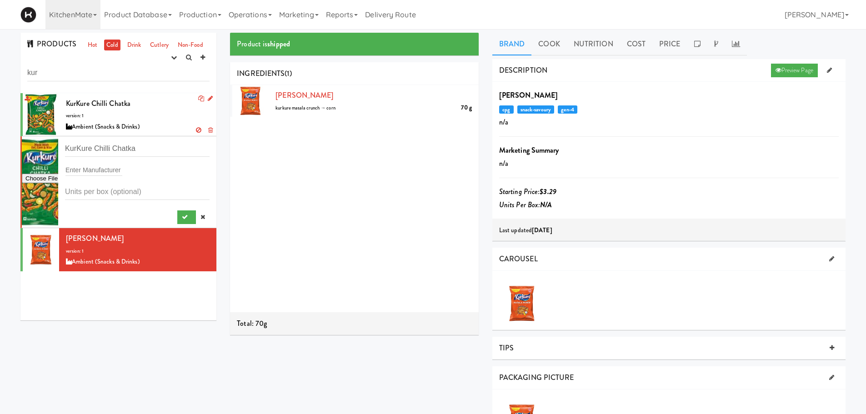
click at [131, 118] on div "KurKure Chilli Chatka version: 1 Ambient (Snacks & Drinks)" at bounding box center [138, 115] width 144 height 36
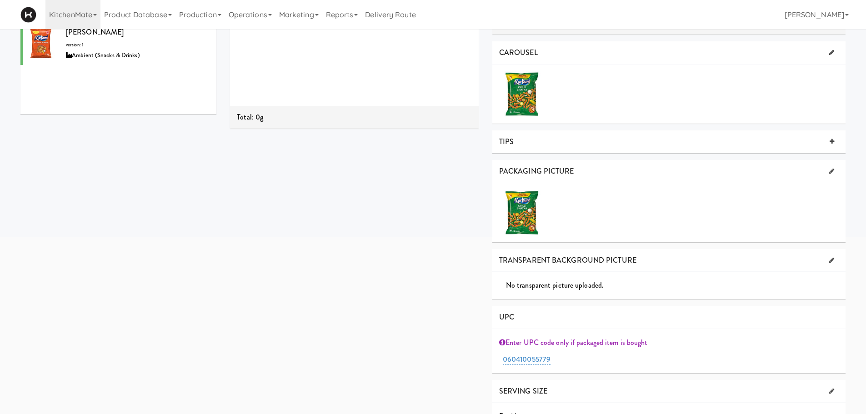
scroll to position [209, 0]
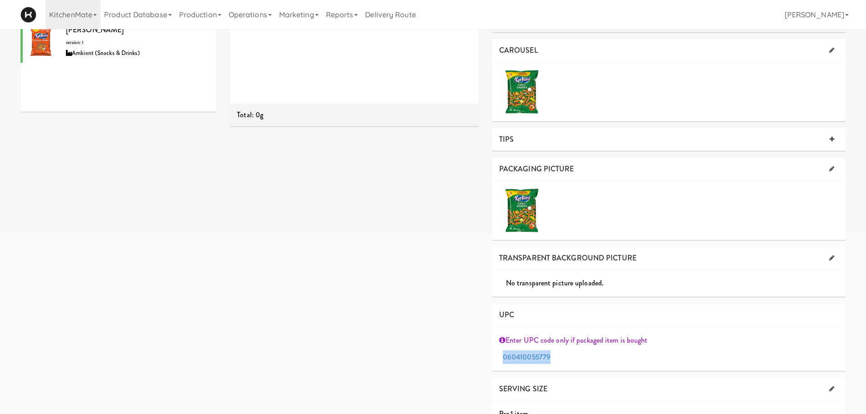
drag, startPoint x: 558, startPoint y: 353, endPoint x: 462, endPoint y: 369, distance: 97.1
click at [462, 369] on div "Product is shipped INGREDIENTS (0) No ingredients found Total: 0g Brand Cook Nu…" at bounding box center [537, 129] width 629 height 610
click at [531, 360] on link "060410055779" at bounding box center [527, 357] width 48 height 11
drag, startPoint x: 573, startPoint y: 361, endPoint x: 425, endPoint y: 365, distance: 147.3
click at [425, 365] on div "Product is shipped INGREDIENTS (0) No ingredients found Total: 0g Brand Cook Nu…" at bounding box center [537, 130] width 629 height 613
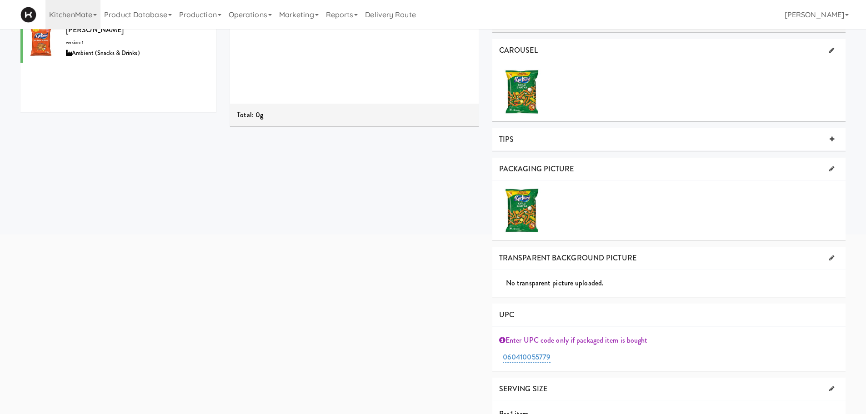
click at [551, 355] on div "060410055779" at bounding box center [669, 357] width 332 height 14
click at [547, 356] on link "060410055779" at bounding box center [527, 357] width 48 height 11
type input "0"
click at [606, 360] on span "Submit" at bounding box center [606, 358] width 6 height 6
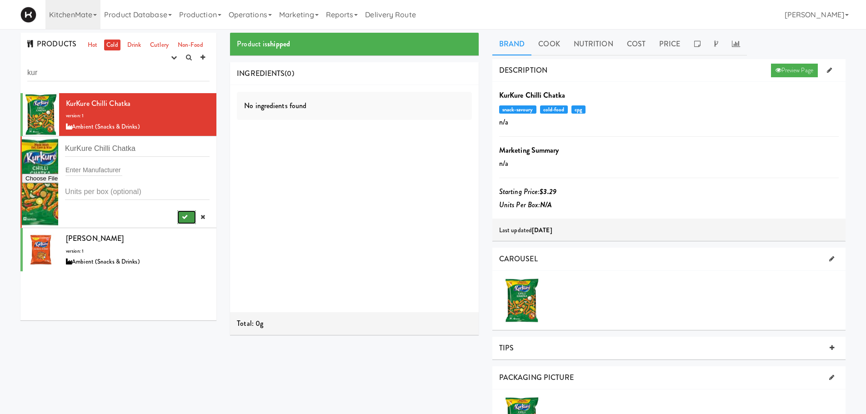
click at [178, 221] on button "submit" at bounding box center [186, 217] width 19 height 14
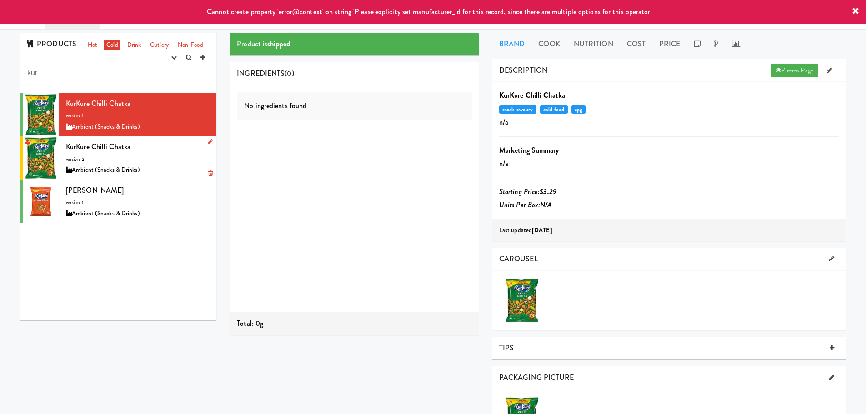
click at [165, 150] on div "KurKure Chilli Chatka version: 2 Ambient (Snacks & Drinks)" at bounding box center [138, 158] width 144 height 36
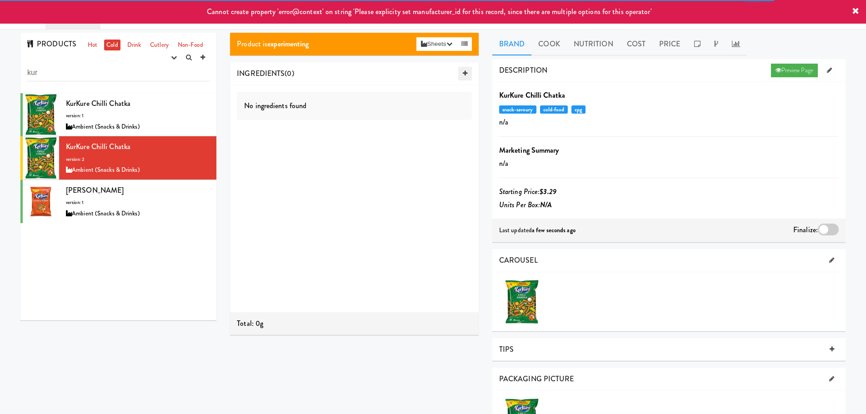
click at [464, 74] on icon at bounding box center [465, 73] width 5 height 6
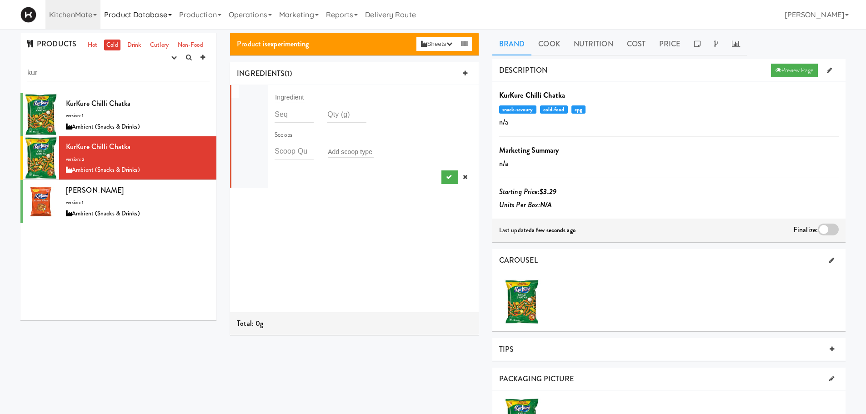
click at [152, 16] on link "Product Database" at bounding box center [137, 14] width 75 height 29
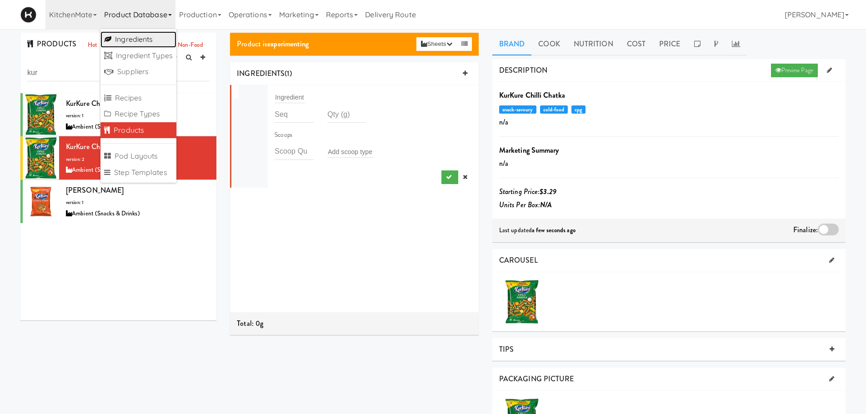
click at [141, 40] on link "Ingredients" at bounding box center [138, 39] width 76 height 16
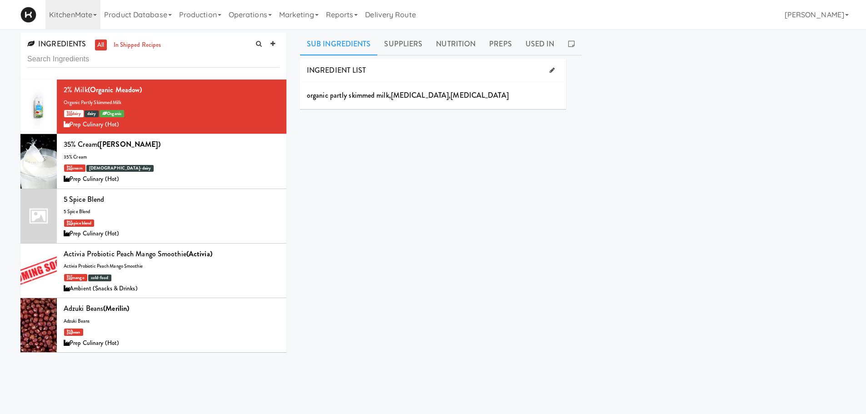
click at [227, 65] on input "text" at bounding box center [153, 59] width 252 height 17
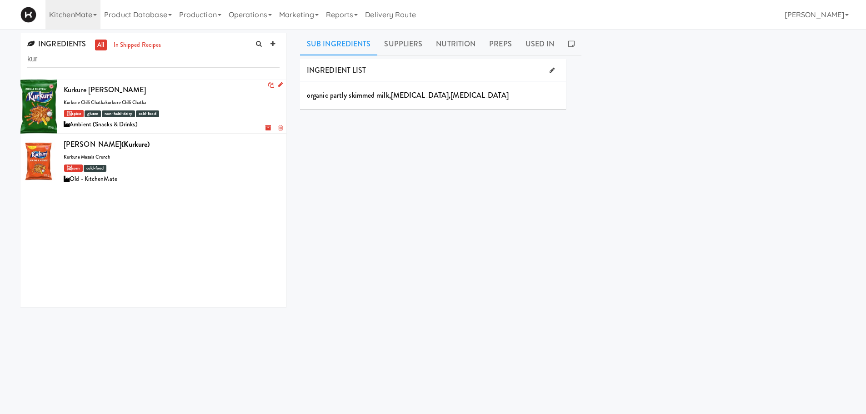
type input "kur"
click at [217, 102] on div "Kurkure Chilli Chatka kurkure chilli chatkakurkure chilli chatka spice gluten n…" at bounding box center [172, 106] width 216 height 47
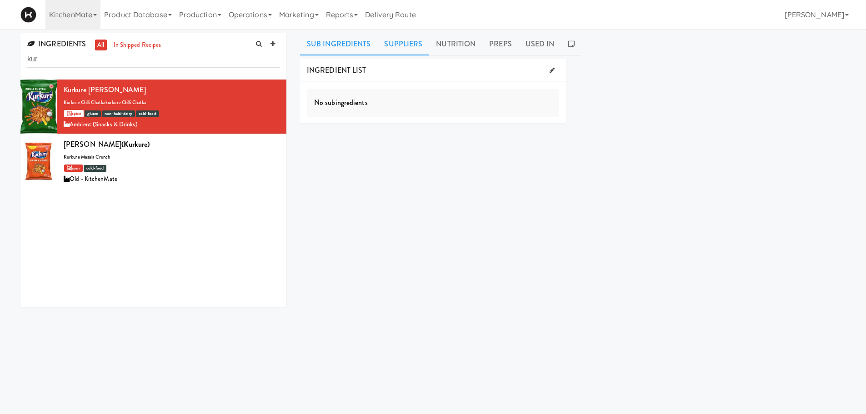
click at [390, 39] on link "Suppliers" at bounding box center [403, 44] width 52 height 23
click at [155, 12] on link "Product Database" at bounding box center [137, 14] width 75 height 29
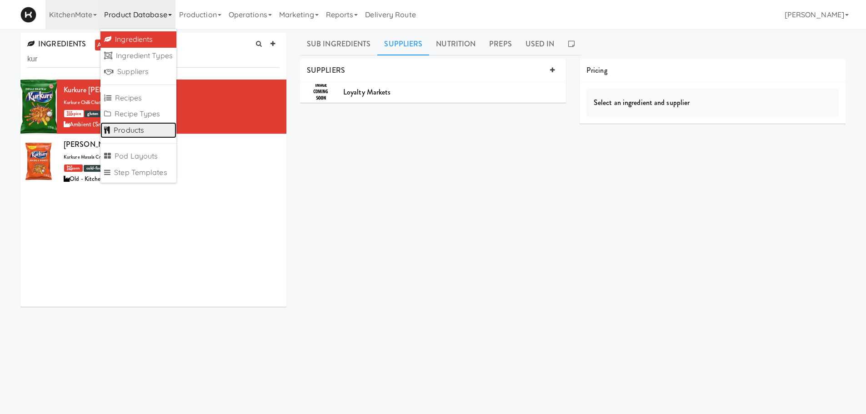
click at [137, 127] on link "Products" at bounding box center [138, 130] width 76 height 16
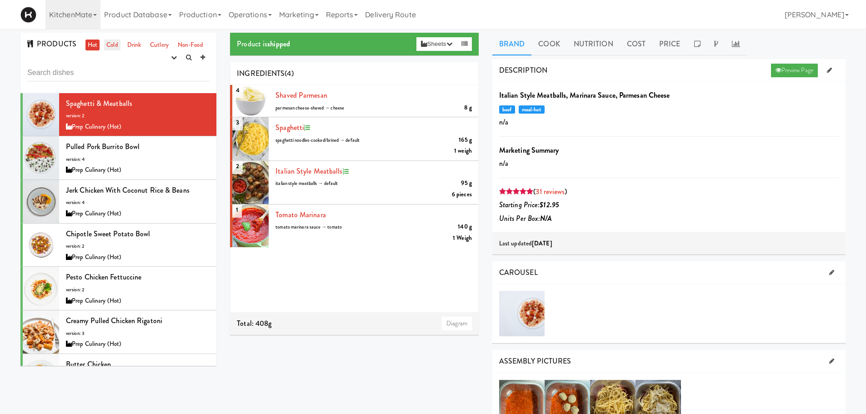
click at [105, 48] on link "Cold" at bounding box center [112, 45] width 16 height 11
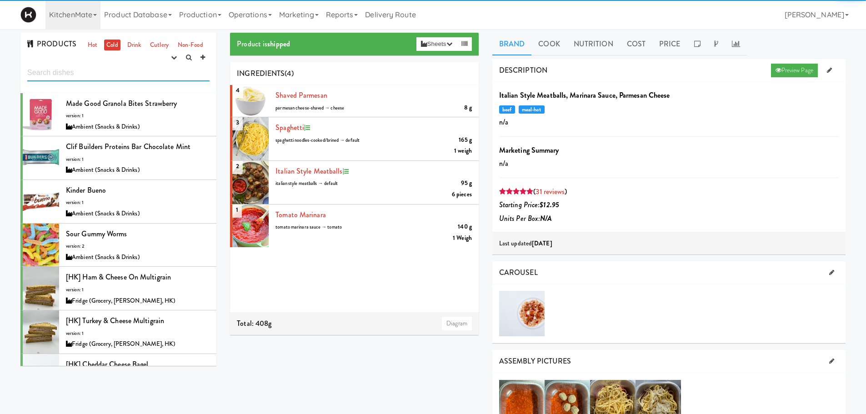
click at [101, 67] on input "text" at bounding box center [118, 73] width 182 height 17
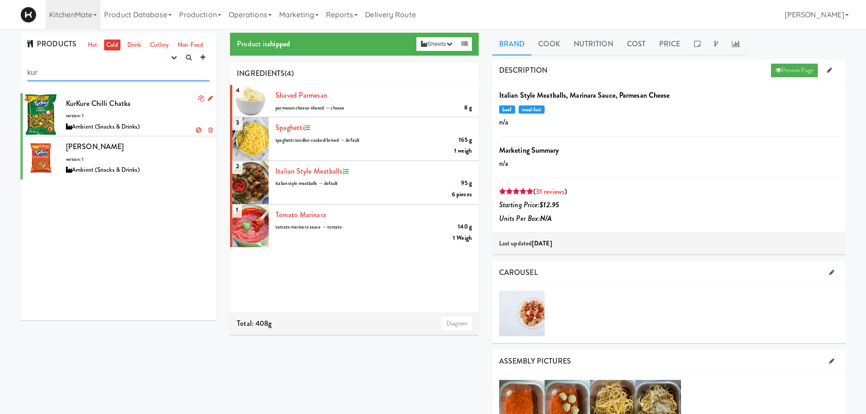
type input "kur"
click at [123, 113] on div "KurKure Chilli Chatka version: 1 Ambient (Snacks & Drinks)" at bounding box center [138, 115] width 144 height 36
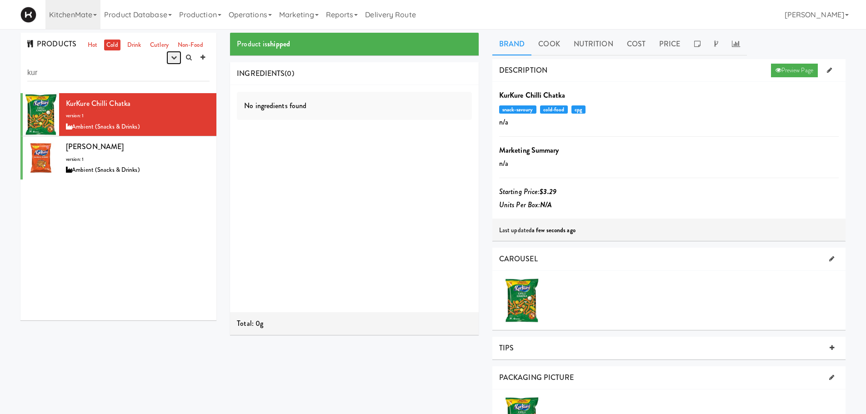
click at [175, 58] on icon "button" at bounding box center [174, 58] width 6 height 6
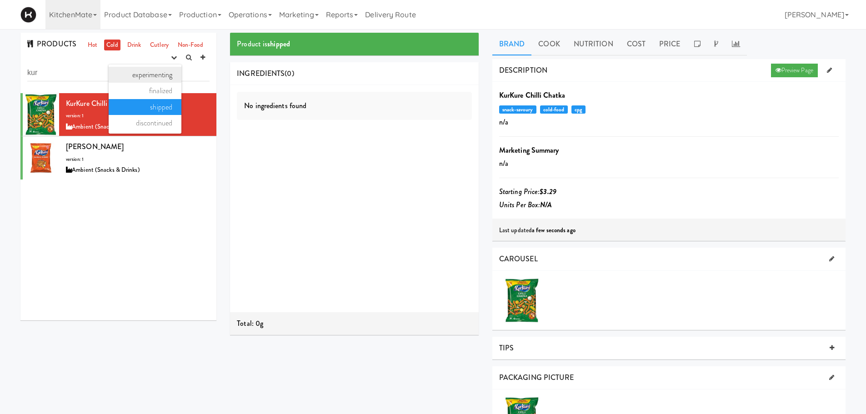
click at [152, 80] on link "experimenting" at bounding box center [145, 75] width 73 height 16
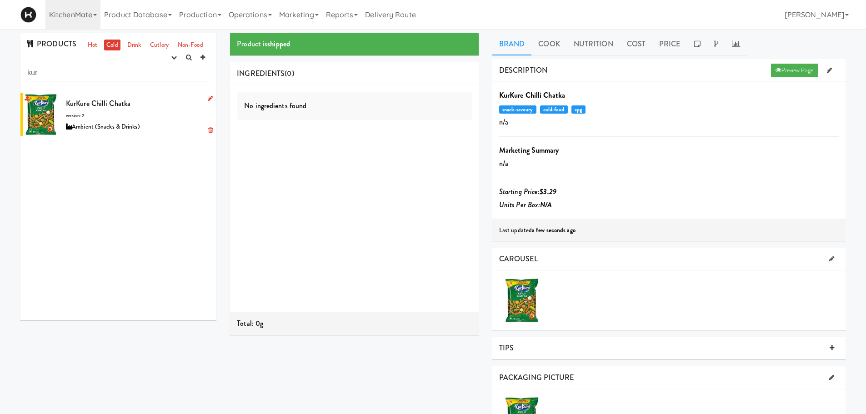
click at [150, 101] on div "KurKure Chilli Chatka version: 2 Ambient (Snacks & Drinks)" at bounding box center [138, 115] width 144 height 36
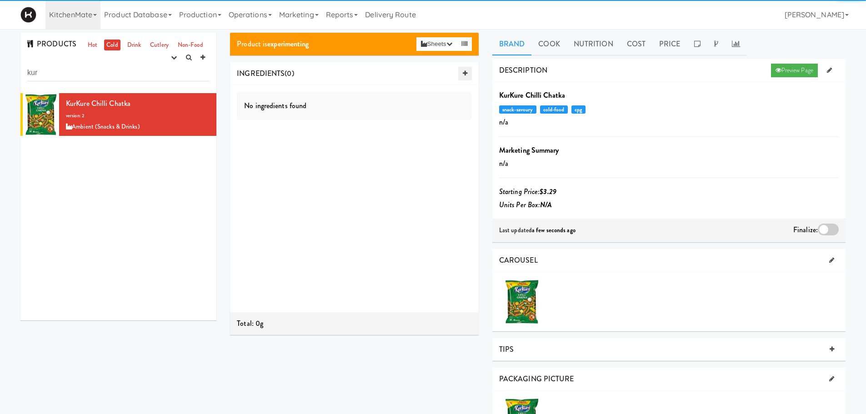
click at [463, 75] on icon at bounding box center [465, 73] width 5 height 6
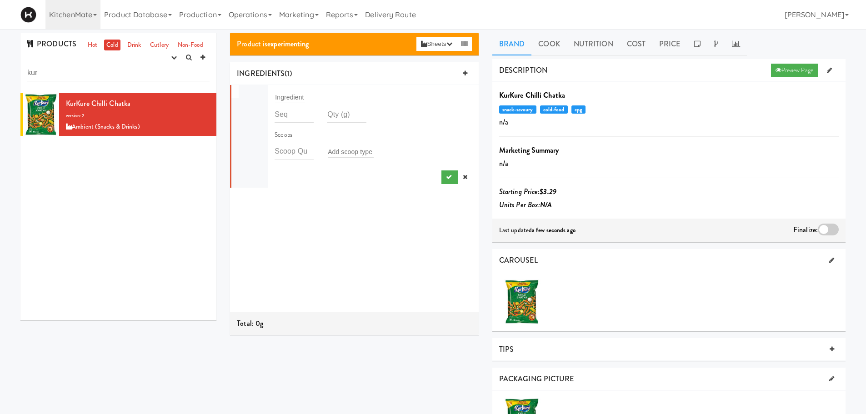
click at [324, 98] on div "Ingredient" at bounding box center [372, 97] width 197 height 13
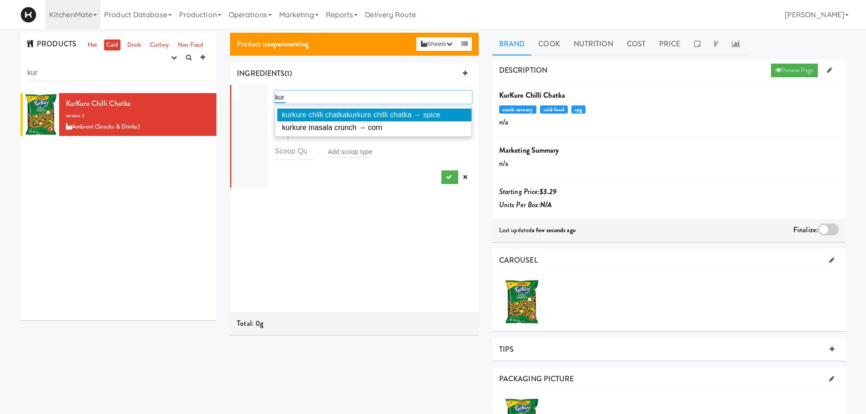
type input "kur"
click at [337, 114] on span "kurkure chilli chatkakurkure chilli chatka → spice" at bounding box center [361, 115] width 158 height 8
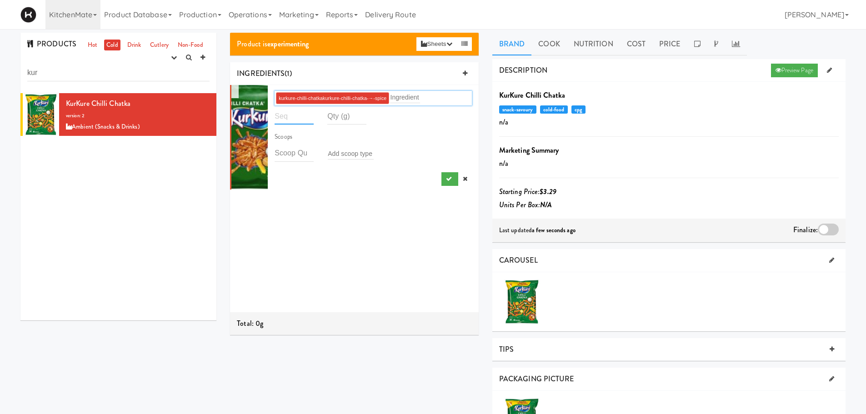
click at [290, 119] on input "number" at bounding box center [293, 116] width 39 height 17
type input "1"
click at [328, 115] on input "number" at bounding box center [346, 116] width 39 height 17
click at [441, 176] on button "submit" at bounding box center [449, 179] width 17 height 14
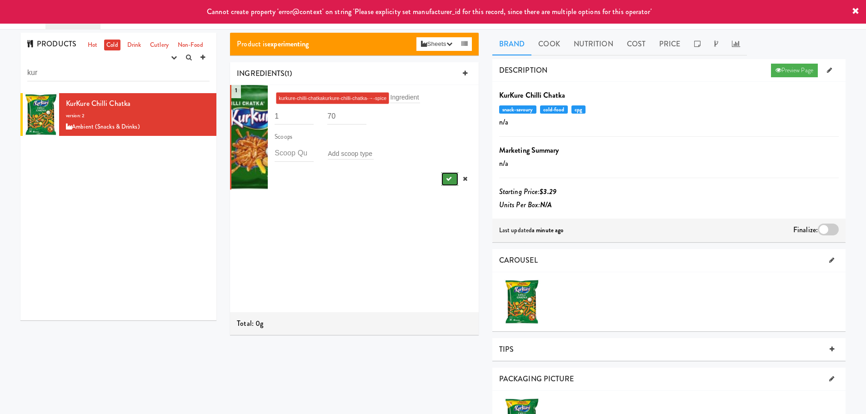
click at [446, 181] on icon "submit" at bounding box center [449, 179] width 6 height 6
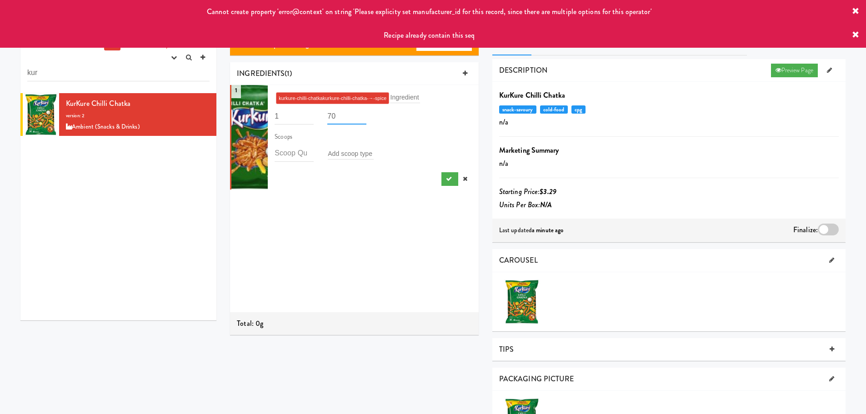
click at [344, 118] on input "70" at bounding box center [346, 116] width 39 height 17
type input "7"
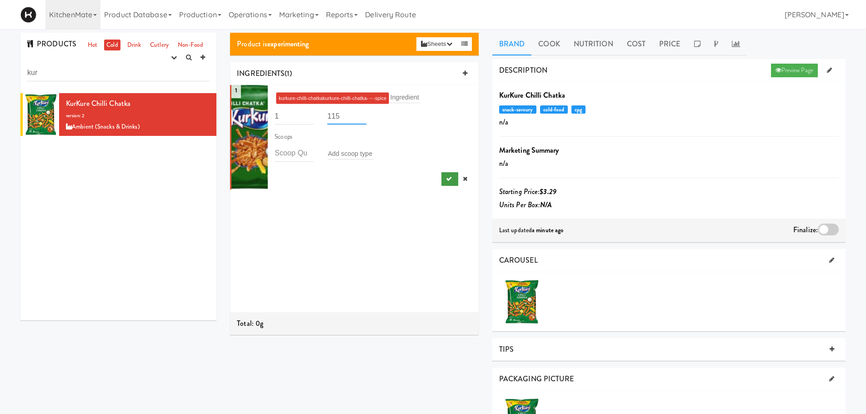
type input "115"
click at [444, 182] on button "submit" at bounding box center [449, 179] width 17 height 14
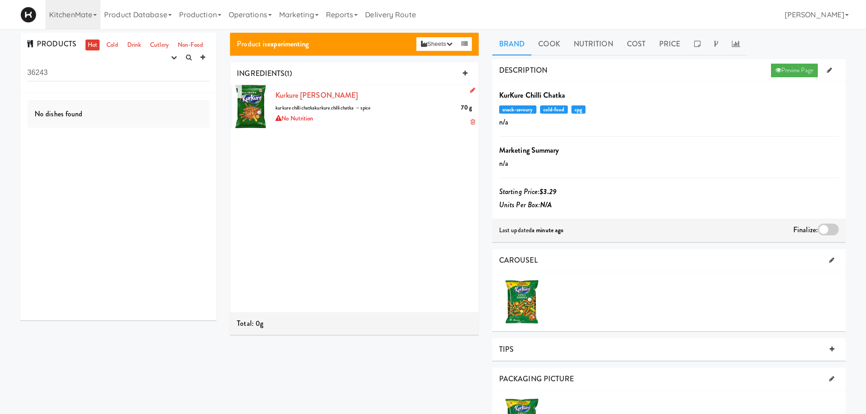
click at [470, 90] on icon at bounding box center [472, 90] width 5 height 6
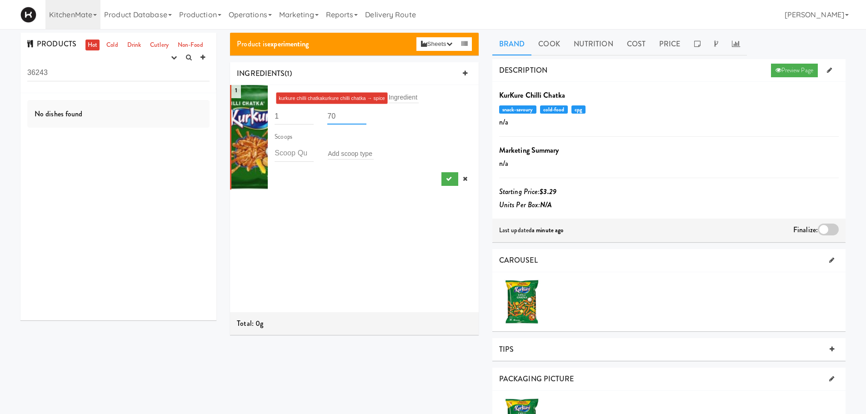
click at [345, 113] on input "70" at bounding box center [346, 116] width 39 height 17
type input "7"
click at [336, 116] on input "number" at bounding box center [346, 116] width 39 height 17
type input "115"
click at [441, 175] on button "submit" at bounding box center [449, 179] width 17 height 14
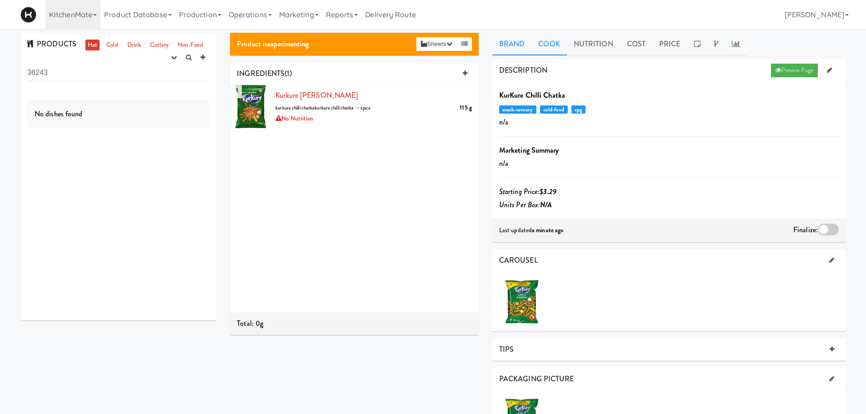
click at [552, 44] on link "Cook" at bounding box center [548, 44] width 35 height 23
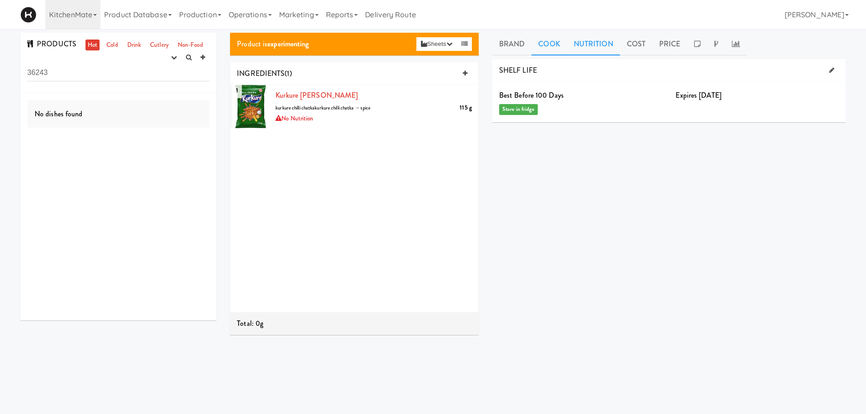
click at [585, 43] on link "Nutrition" at bounding box center [593, 44] width 53 height 23
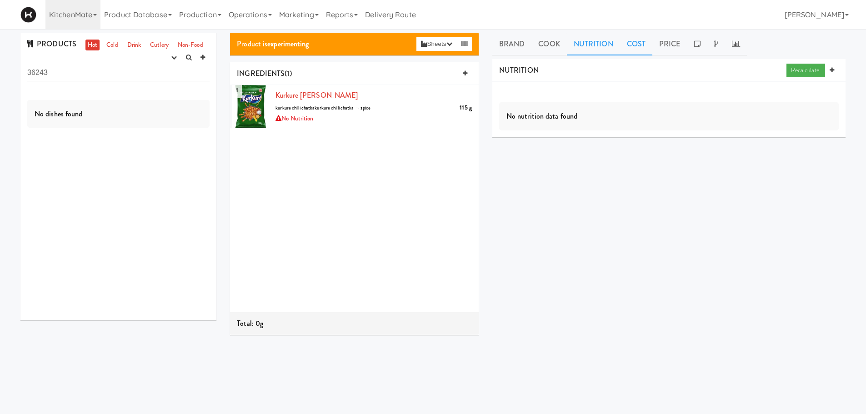
click at [629, 45] on link "Cost" at bounding box center [636, 44] width 32 height 23
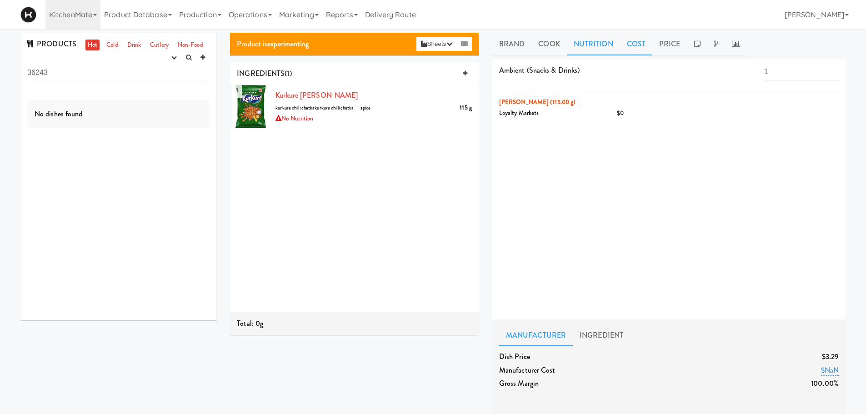
click at [588, 45] on link "Nutrition" at bounding box center [593, 44] width 53 height 23
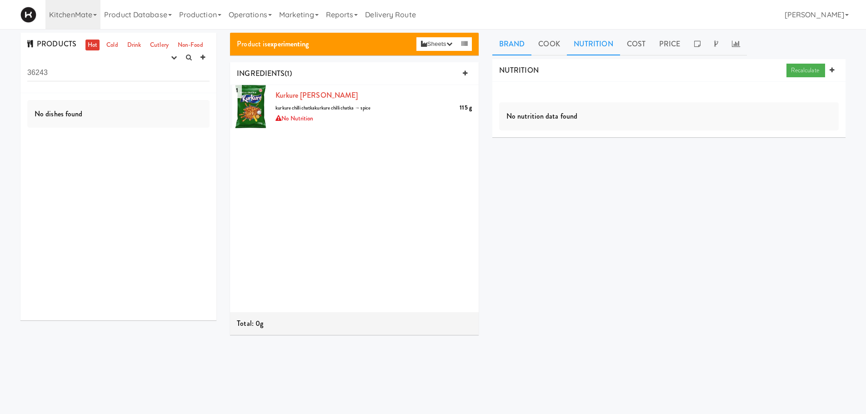
click at [509, 45] on link "Brand" at bounding box center [512, 44] width 40 height 23
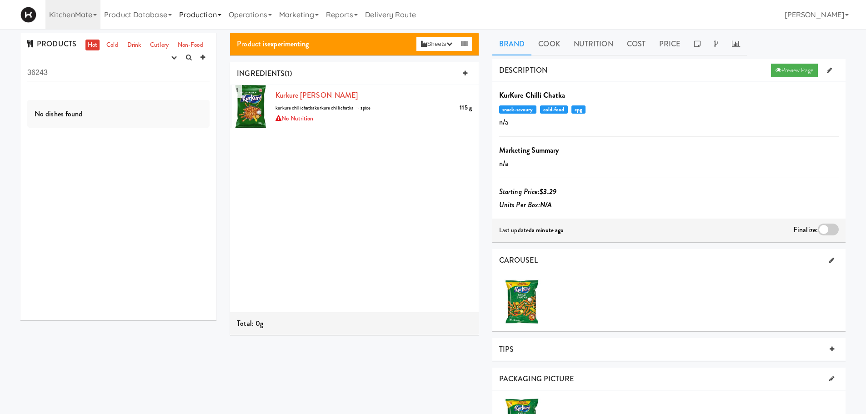
click at [186, 11] on link "Production" at bounding box center [200, 14] width 50 height 29
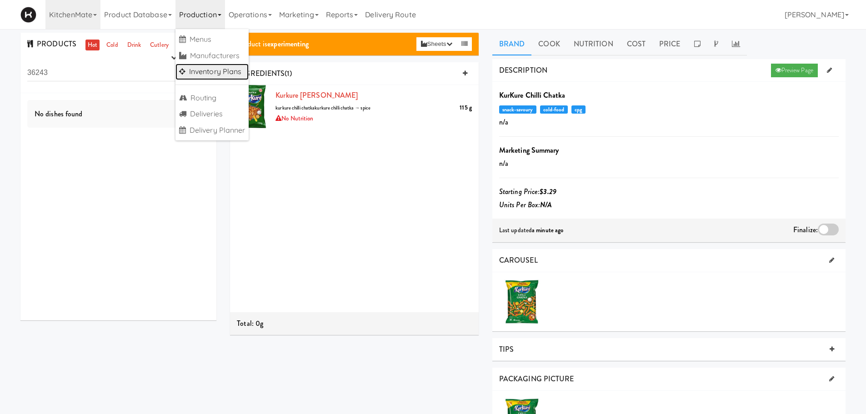
click at [196, 70] on link "Inventory Plans" at bounding box center [212, 72] width 74 height 16
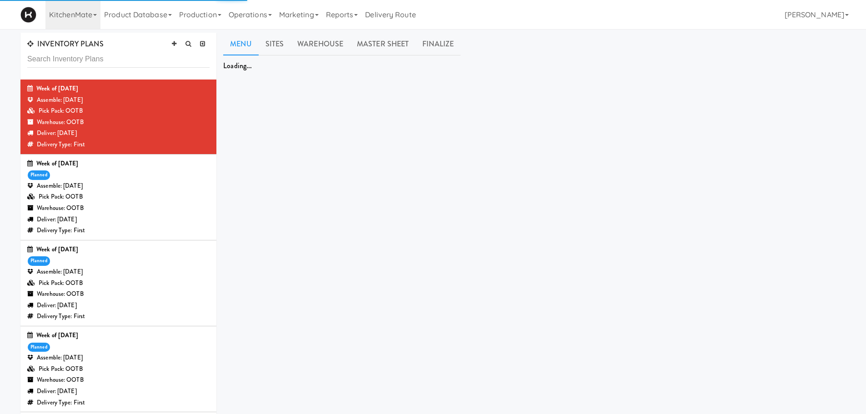
click at [123, 310] on div "Deliver: [DATE]" at bounding box center [118, 305] width 182 height 11
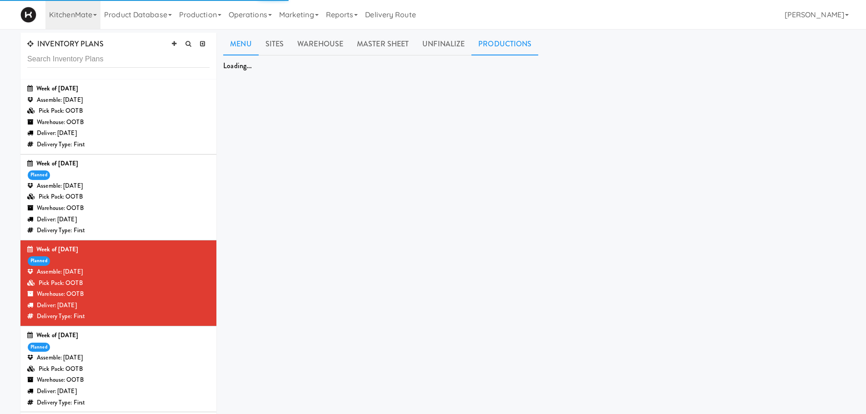
click at [494, 39] on link "Productions" at bounding box center [504, 44] width 67 height 23
click at [498, 42] on link "Productions" at bounding box center [504, 44] width 67 height 23
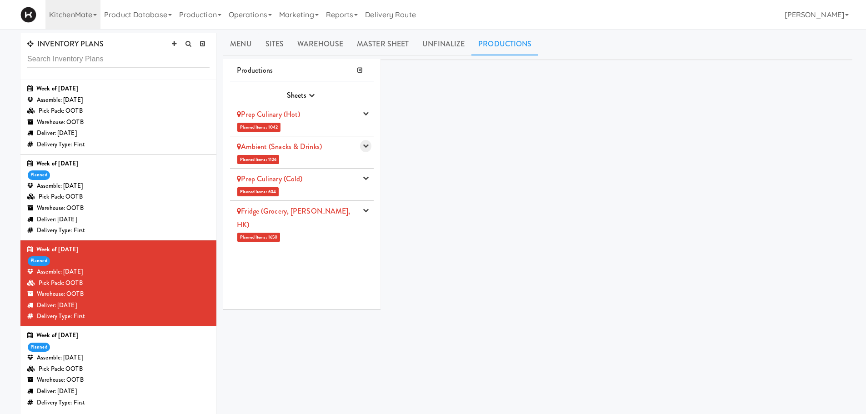
click at [365, 148] on icon "button" at bounding box center [366, 146] width 6 height 6
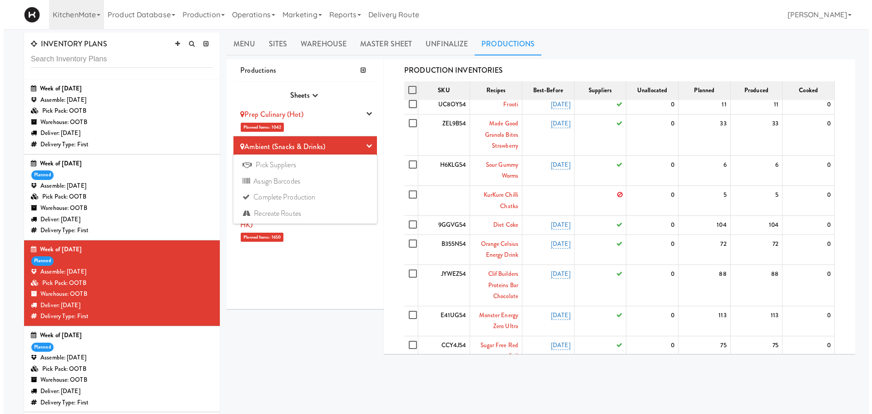
scroll to position [202, 0]
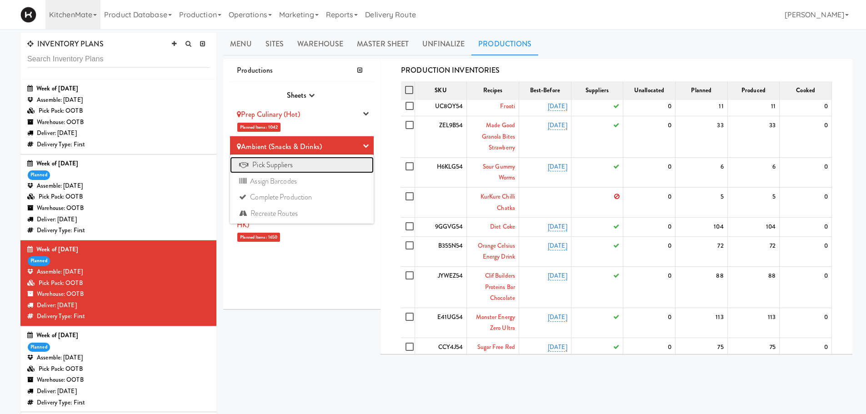
click at [287, 164] on link "Pick Suppliers" at bounding box center [302, 165] width 144 height 16
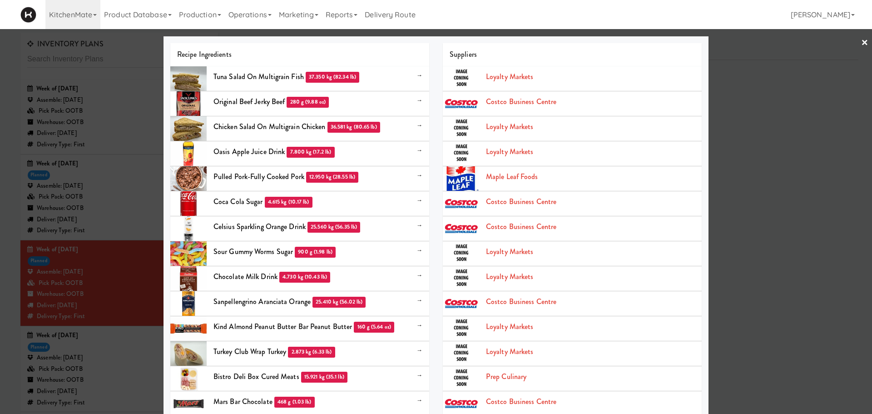
click at [404, 44] on div "Recipe Ingredients" at bounding box center [299, 54] width 259 height 23
click at [862, 42] on link "×" at bounding box center [865, 43] width 7 height 28
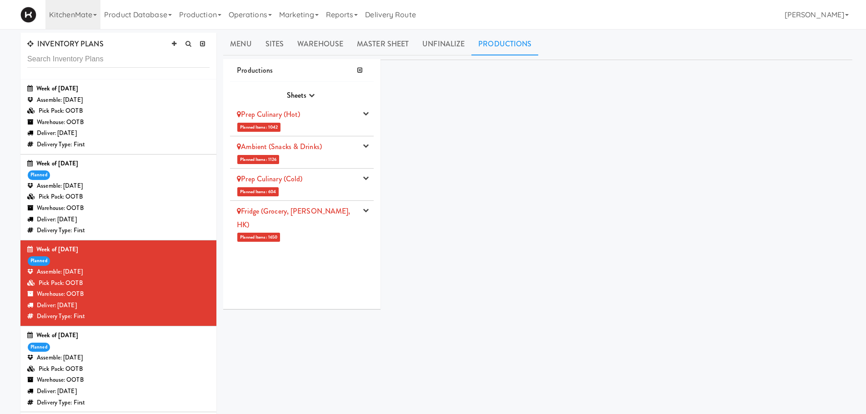
click at [362, 152] on li "Ambient (Snacks & Drinks) Planned Items: 1126 Pick Suppliers Assign Barcodes Co…" at bounding box center [302, 152] width 144 height 32
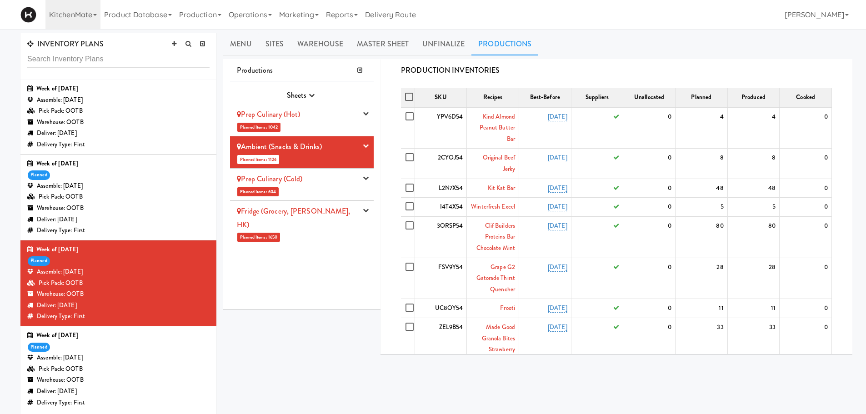
click at [296, 131] on li "Prep Culinary (Hot) Planned Items: 1042 Pick Suppliers Assign Barcodes Complete…" at bounding box center [302, 120] width 144 height 32
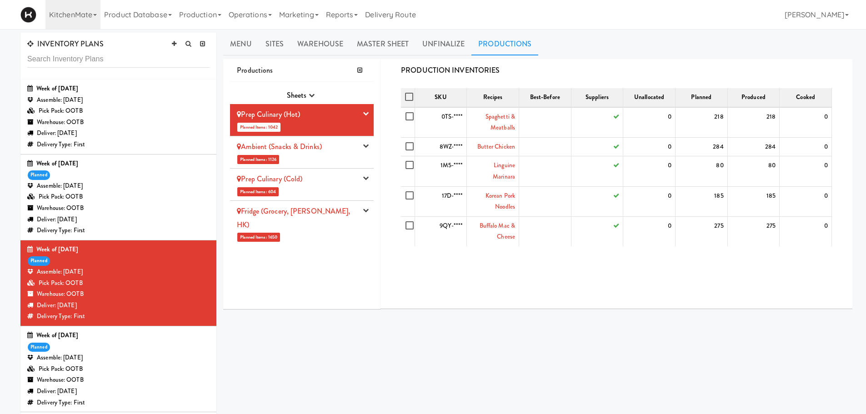
click at [314, 147] on link "Ambient (Snacks & Drinks)" at bounding box center [279, 146] width 85 height 10
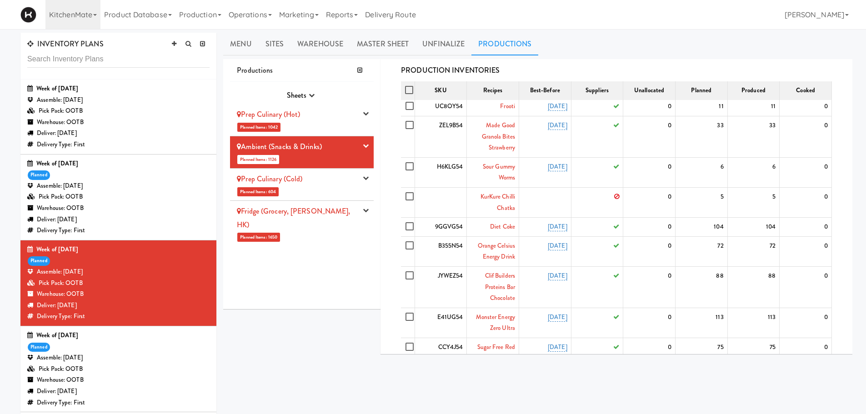
scroll to position [200, 0]
click at [303, 265] on div "Sheets Purchase Order Sheets Transporation Company All Hot Meals Pick/Pack Purc…" at bounding box center [302, 195] width 144 height 227
click at [305, 185] on div "Prep Culinary (Cold)" at bounding box center [295, 179] width 117 height 14
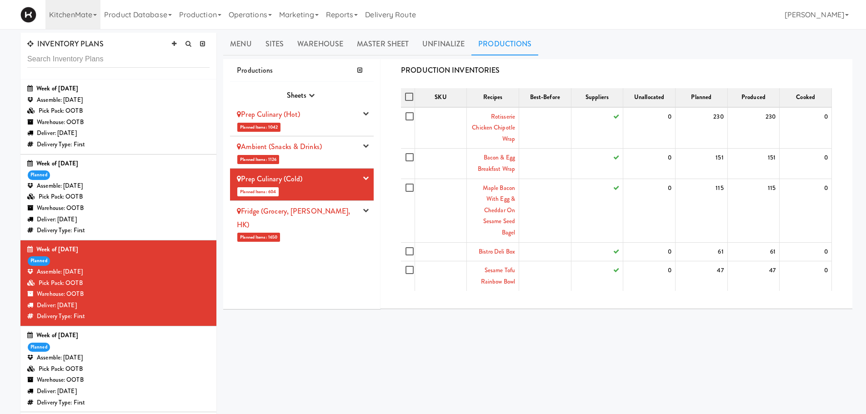
click at [354, 152] on div "Ambient (Snacks & Drinks)" at bounding box center [295, 147] width 117 height 14
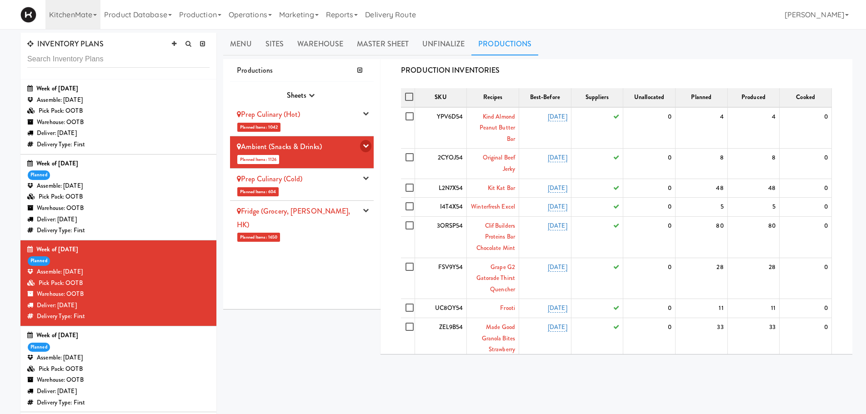
click at [368, 144] on icon "button" at bounding box center [366, 146] width 6 height 6
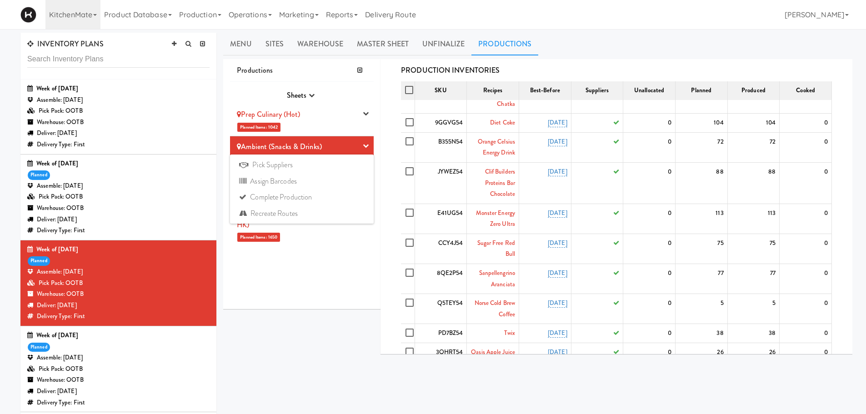
scroll to position [299, 0]
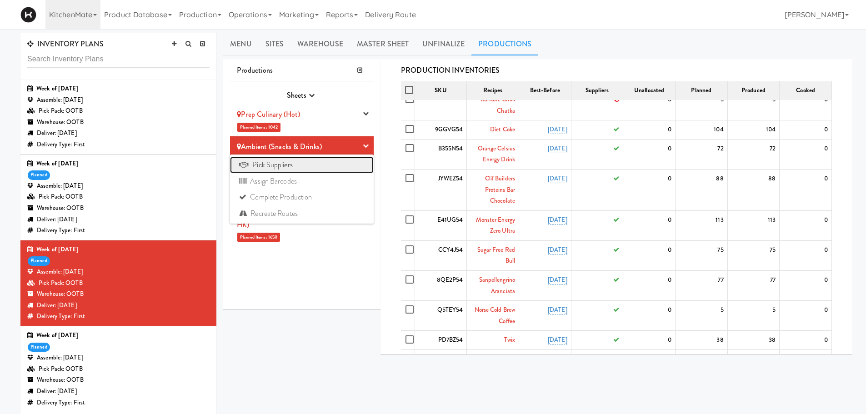
click at [273, 167] on link "Pick Suppliers" at bounding box center [302, 165] width 144 height 16
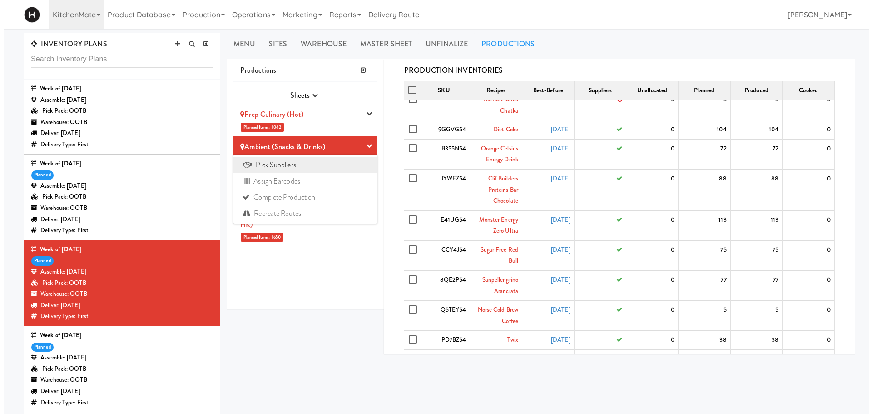
scroll to position [288, 0]
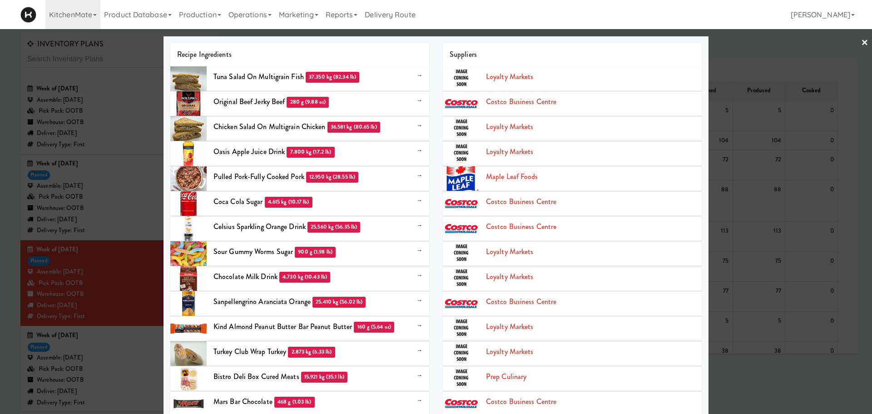
click at [663, 49] on div "Suppliers" at bounding box center [572, 54] width 259 height 23
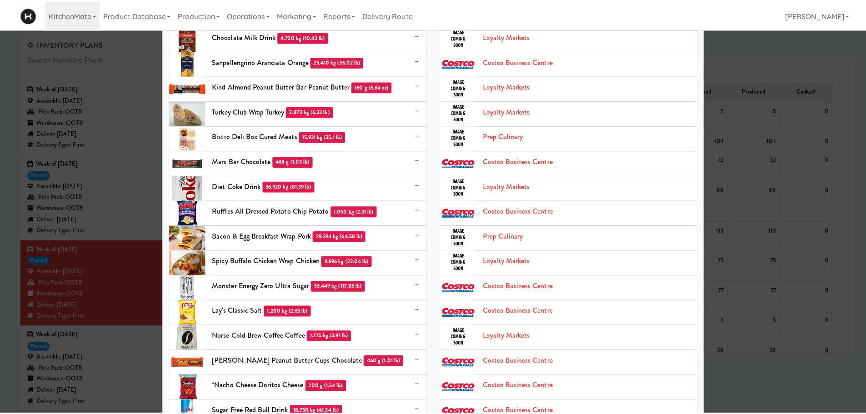
scroll to position [0, 0]
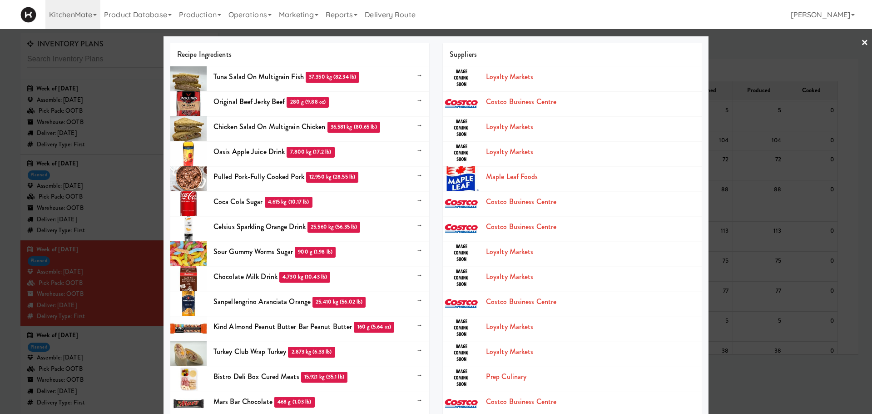
click at [862, 36] on link "×" at bounding box center [865, 43] width 7 height 28
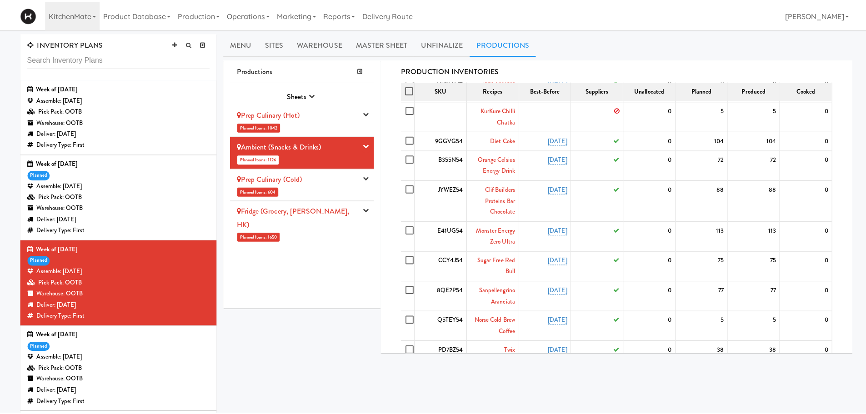
scroll to position [299, 0]
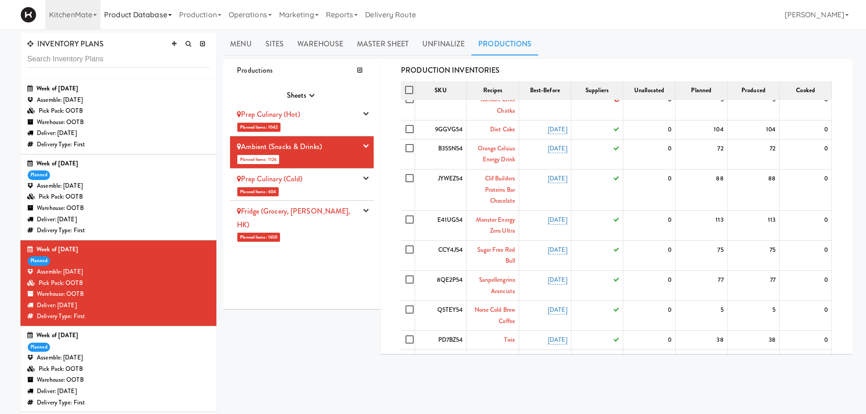
click at [125, 20] on link "Product Database" at bounding box center [137, 14] width 75 height 29
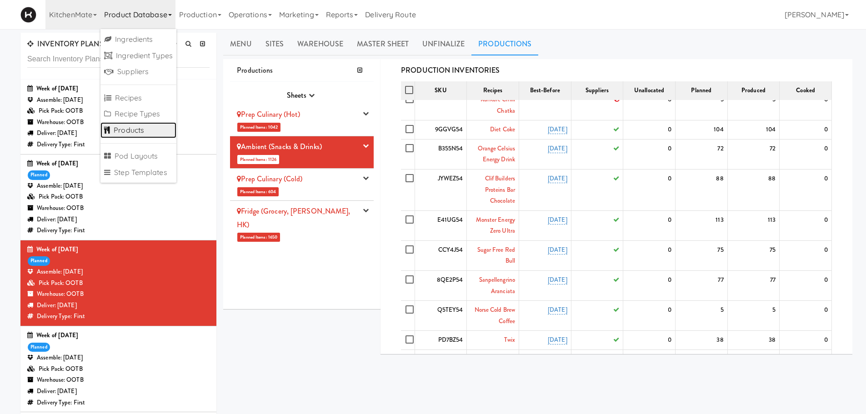
click at [125, 134] on link "Products" at bounding box center [138, 130] width 76 height 16
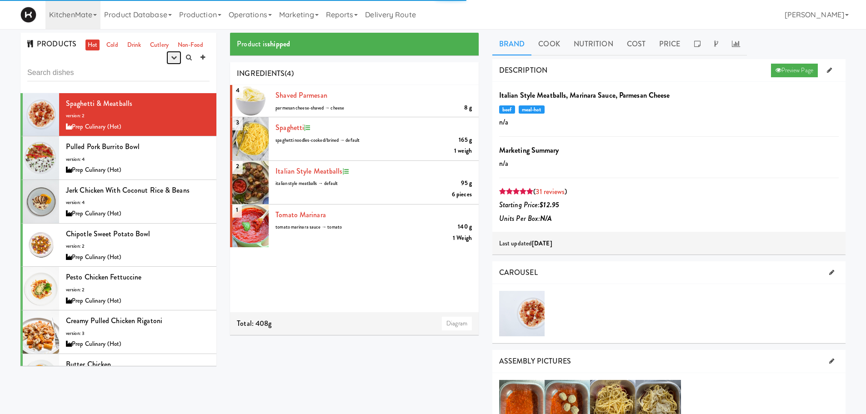
click at [172, 64] on button "button" at bounding box center [173, 58] width 15 height 14
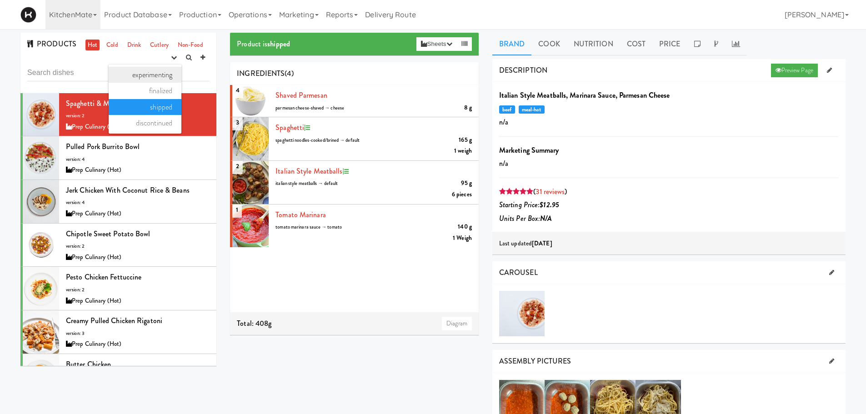
click at [162, 74] on link "experimenting" at bounding box center [145, 75] width 73 height 16
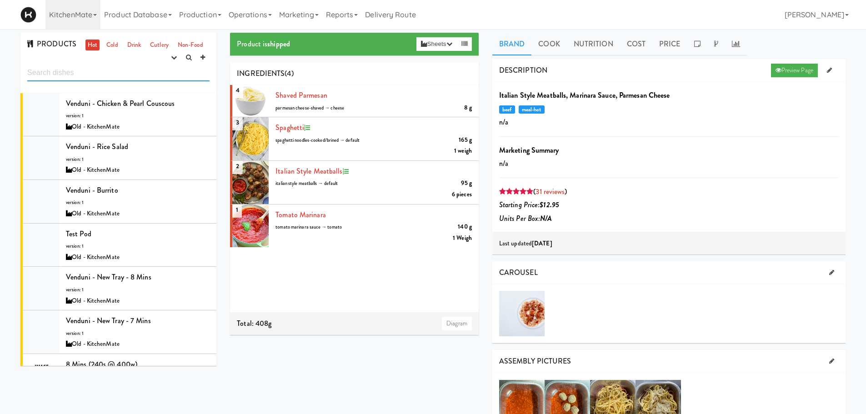
click at [108, 76] on input "text" at bounding box center [118, 73] width 182 height 17
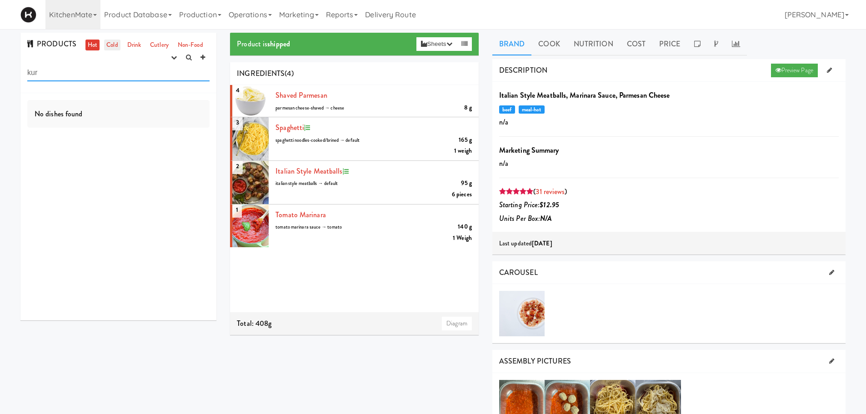
type input "kur"
click at [109, 47] on link "Cold" at bounding box center [112, 45] width 16 height 11
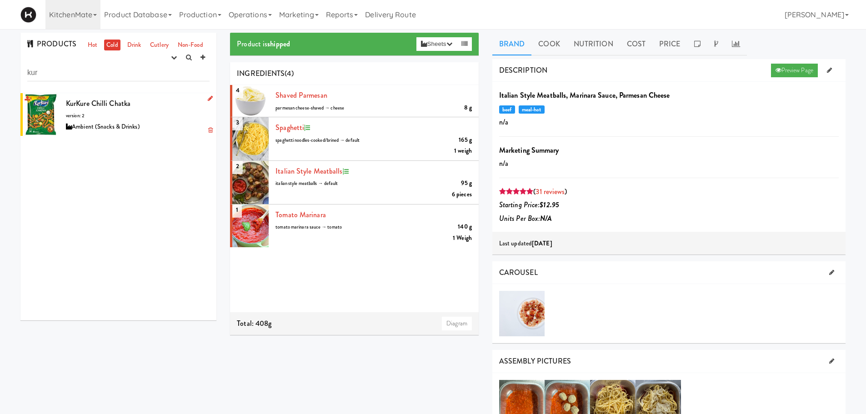
click at [141, 102] on div "KurKure Chilli Chatka version: 2 Ambient (Snacks & Drinks)" at bounding box center [138, 115] width 144 height 36
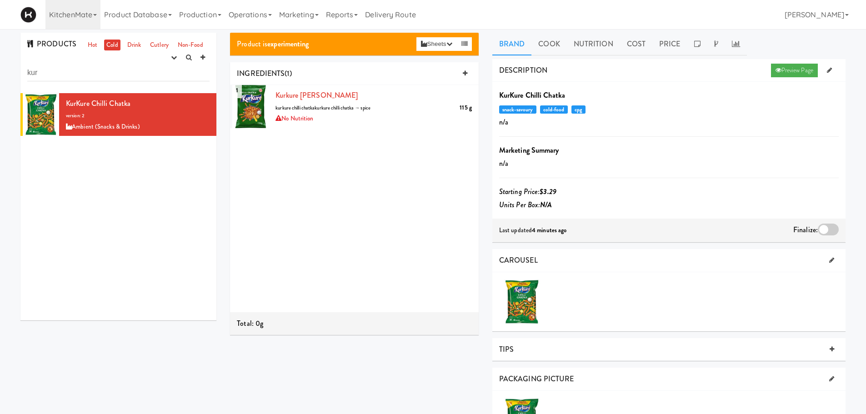
click at [822, 226] on div at bounding box center [827, 230] width 21 height 12
click at [0, 0] on input "checkbox" at bounding box center [0, 0] width 0 height 0
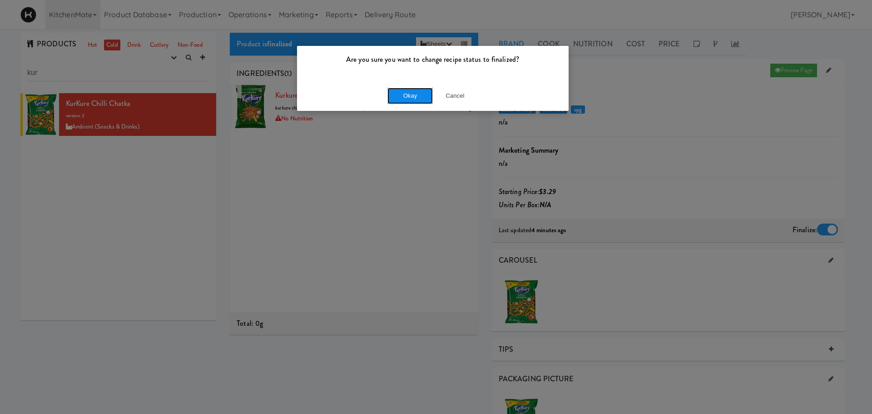
click at [399, 97] on button "Okay" at bounding box center [410, 96] width 45 height 16
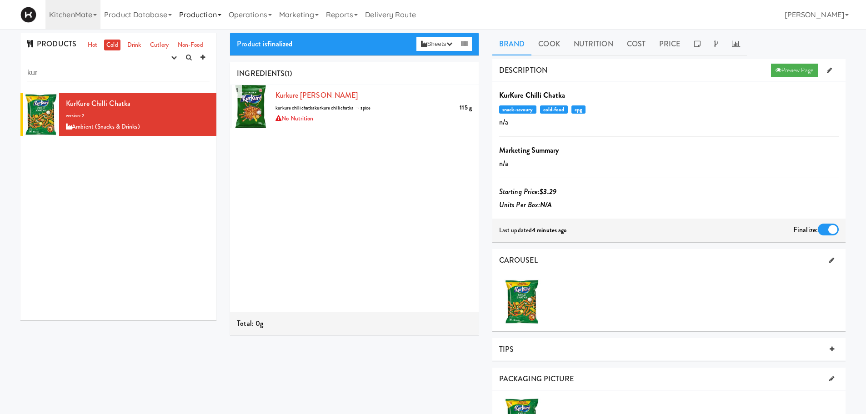
click at [196, 18] on link "Production" at bounding box center [200, 14] width 50 height 29
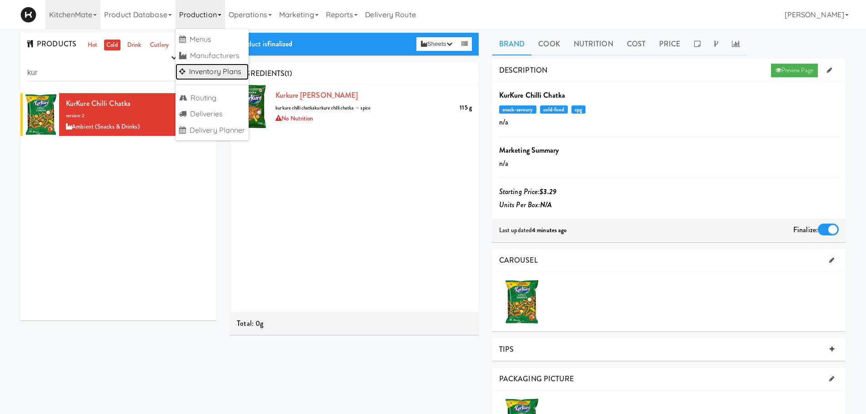
click at [201, 73] on link "Inventory Plans" at bounding box center [212, 72] width 74 height 16
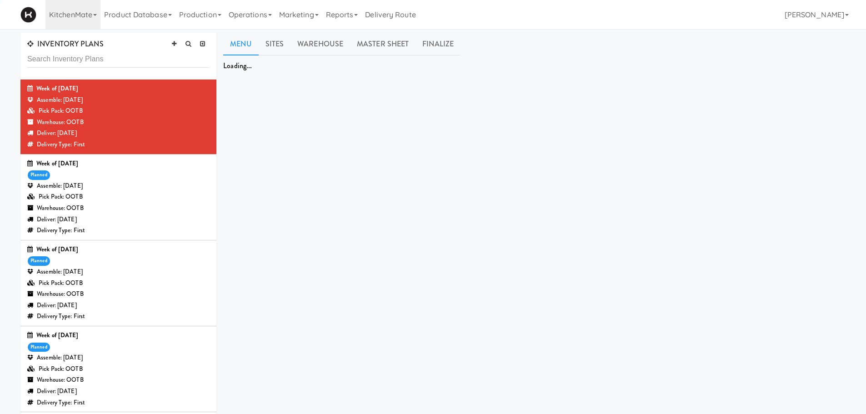
click at [160, 264] on div "Week of [DATE] planned Assemble: [DATE] Pick Pack: OOTB Warehouse: OOTB Deliver…" at bounding box center [118, 283] width 182 height 78
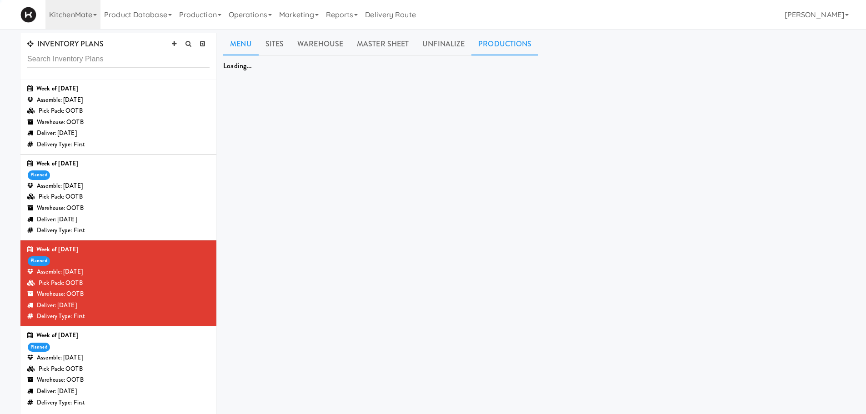
click at [515, 44] on link "Productions" at bounding box center [504, 44] width 67 height 23
click at [496, 46] on link "Productions" at bounding box center [504, 44] width 67 height 23
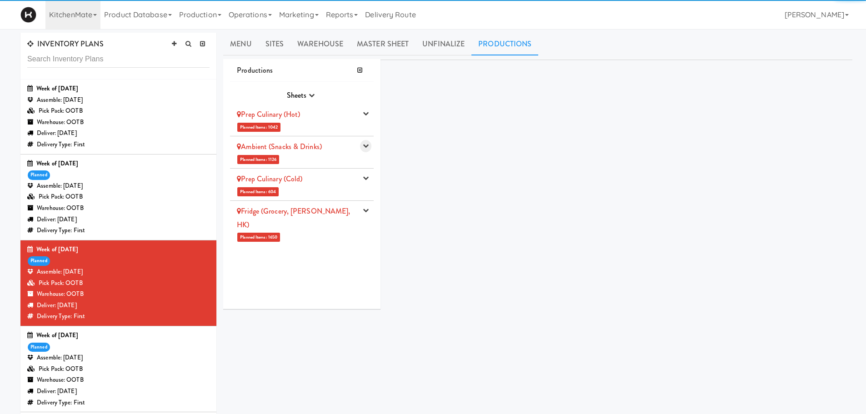
click at [369, 145] on icon "button" at bounding box center [366, 146] width 6 height 6
click at [365, 147] on icon "button" at bounding box center [366, 146] width 6 height 6
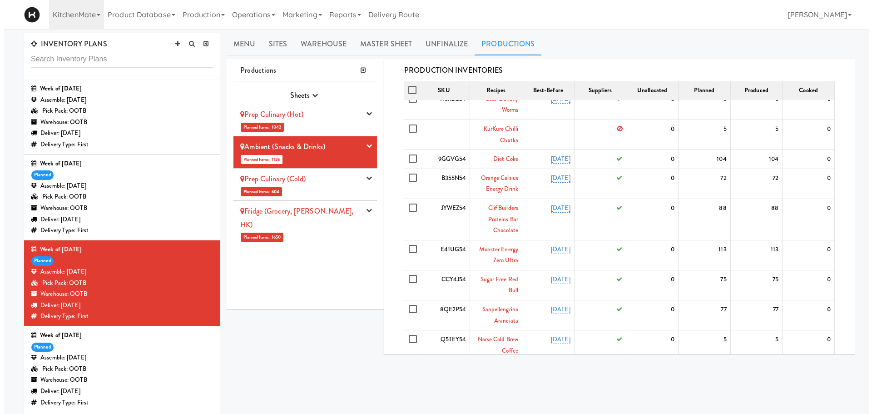
scroll to position [259, 0]
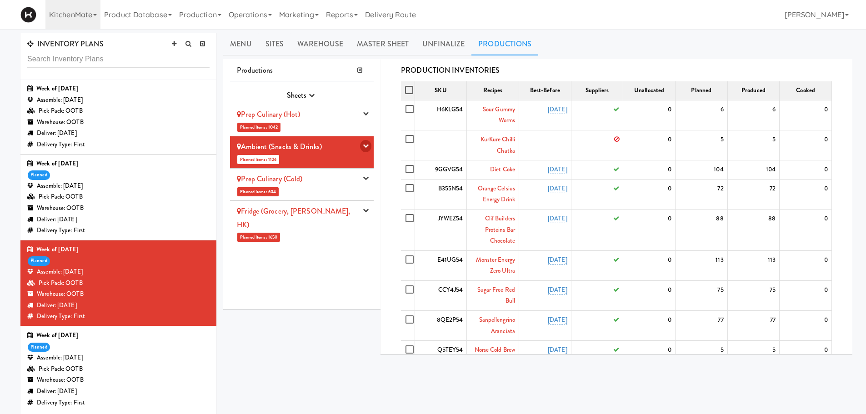
click at [365, 152] on button "button" at bounding box center [365, 146] width 11 height 12
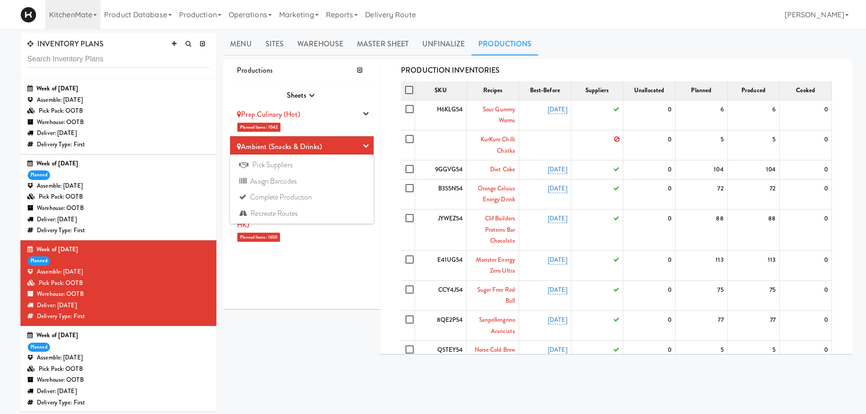
click at [320, 354] on collapsable "Productions Sheets Purchase Order Sheets Transporation Company All Hot Meals Pi…" at bounding box center [537, 210] width 629 height 302
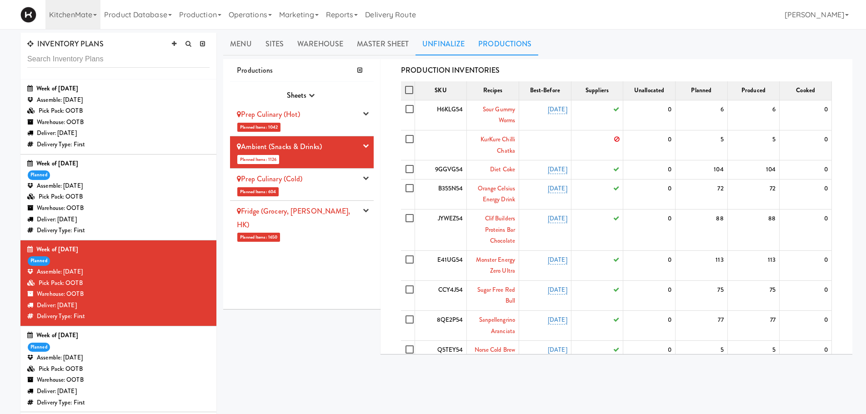
click at [448, 44] on link "Unfinalize" at bounding box center [443, 44] width 56 height 23
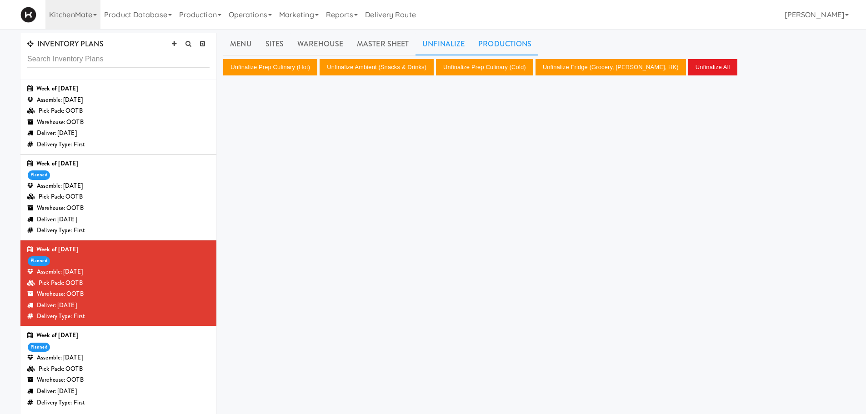
click at [498, 42] on link "Productions" at bounding box center [504, 44] width 67 height 23
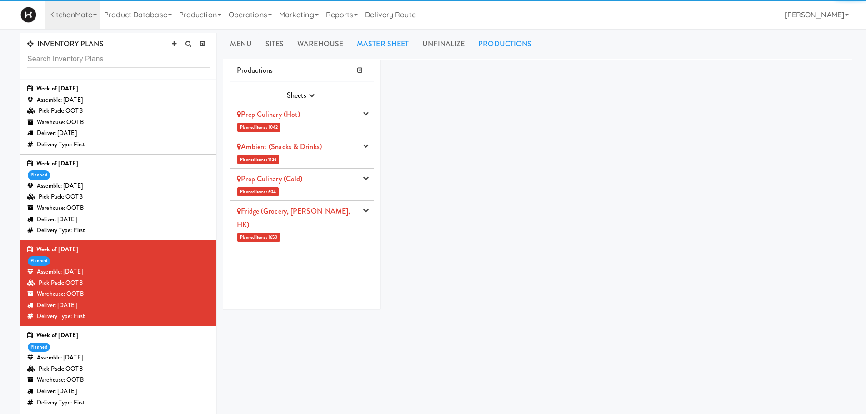
click at [359, 147] on li "Ambient (Snacks & Drinks) Planned Items: 1126 Pick Suppliers Assign Barcodes Co…" at bounding box center [302, 152] width 144 height 32
click at [366, 145] on icon "button" at bounding box center [366, 146] width 6 height 6
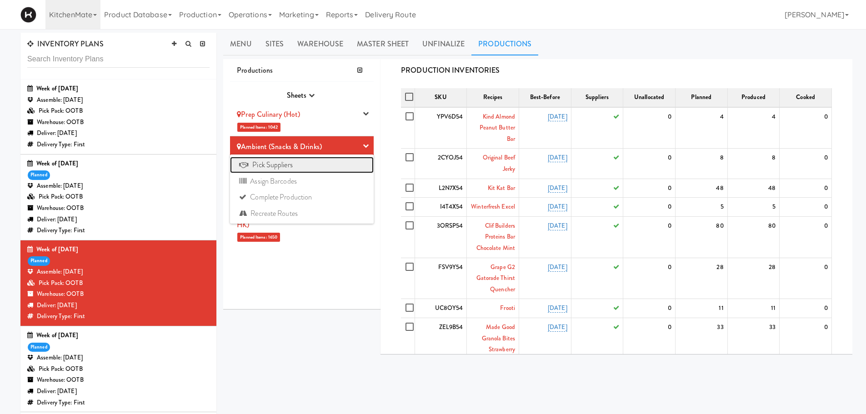
click at [295, 164] on link "Pick Suppliers" at bounding box center [302, 165] width 144 height 16
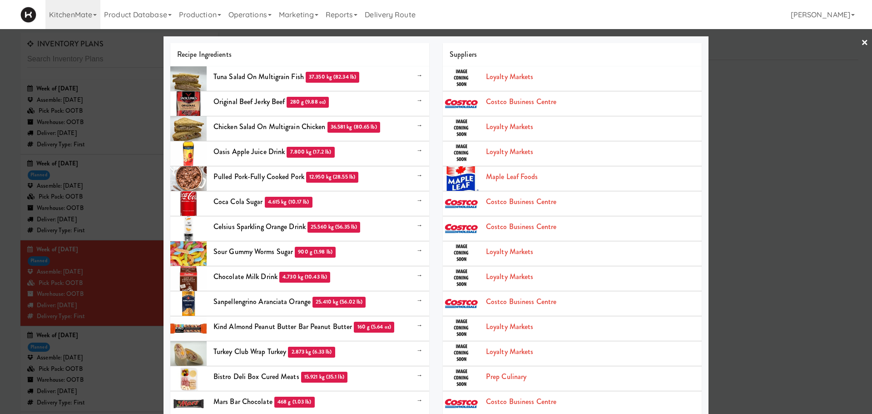
click at [683, 44] on div "Suppliers" at bounding box center [572, 54] width 259 height 23
